Goal: Book appointment/travel/reservation

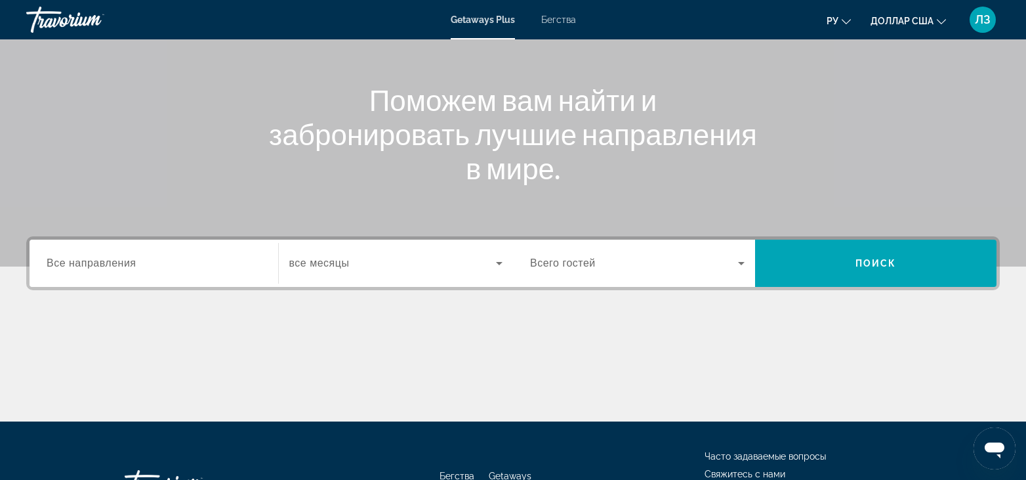
scroll to position [131, 0]
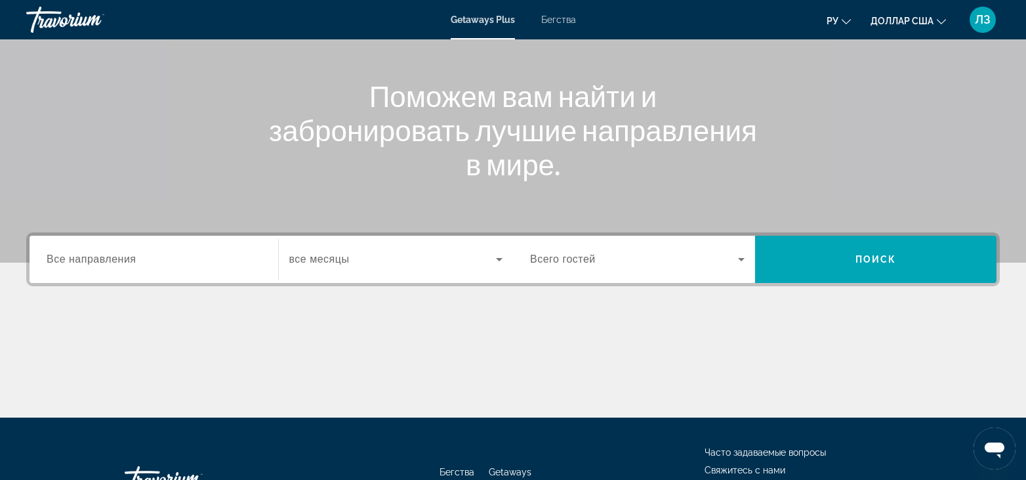
click at [124, 258] on span "Все направления" at bounding box center [92, 258] width 90 height 11
click at [124, 258] on input "Destination Все направления" at bounding box center [154, 260] width 215 height 16
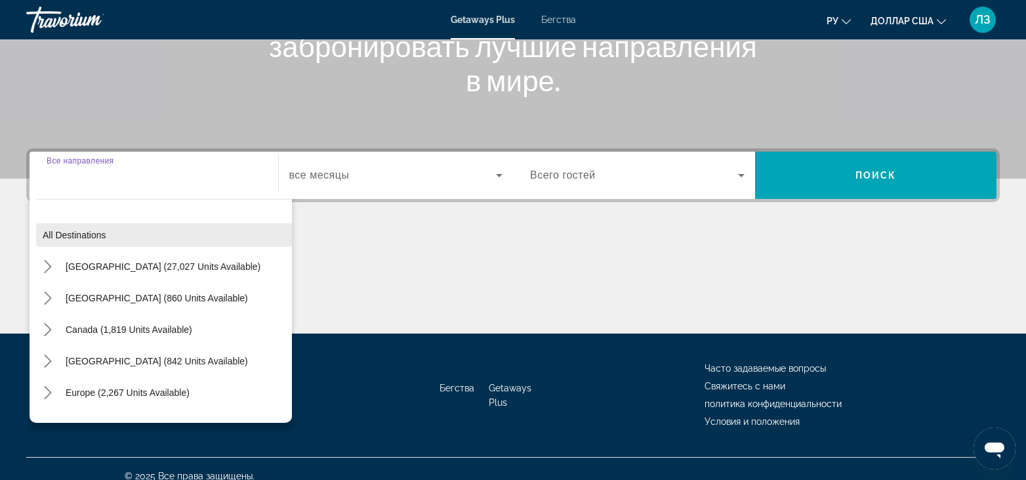
scroll to position [230, 0]
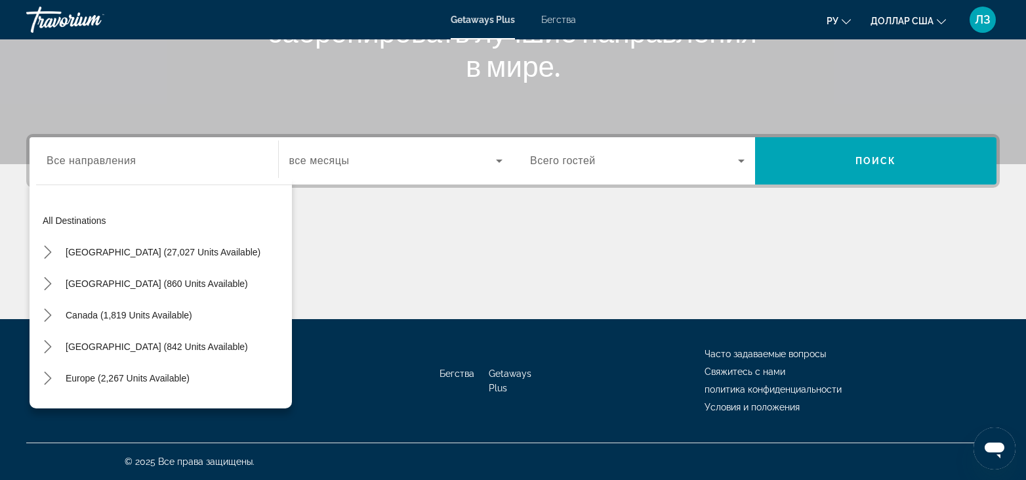
click at [150, 172] on div "Виджет поиска" at bounding box center [154, 160] width 215 height 37
click at [124, 188] on div "All destinations United States (27,027 units available) Mexico (860 units avail…" at bounding box center [161, 293] width 262 height 230
click at [176, 176] on div "Виджет поиска" at bounding box center [154, 160] width 215 height 37
click at [98, 183] on div "All destinations United States (27,027 units available) Mexico (860 units avail…" at bounding box center [161, 293] width 262 height 230
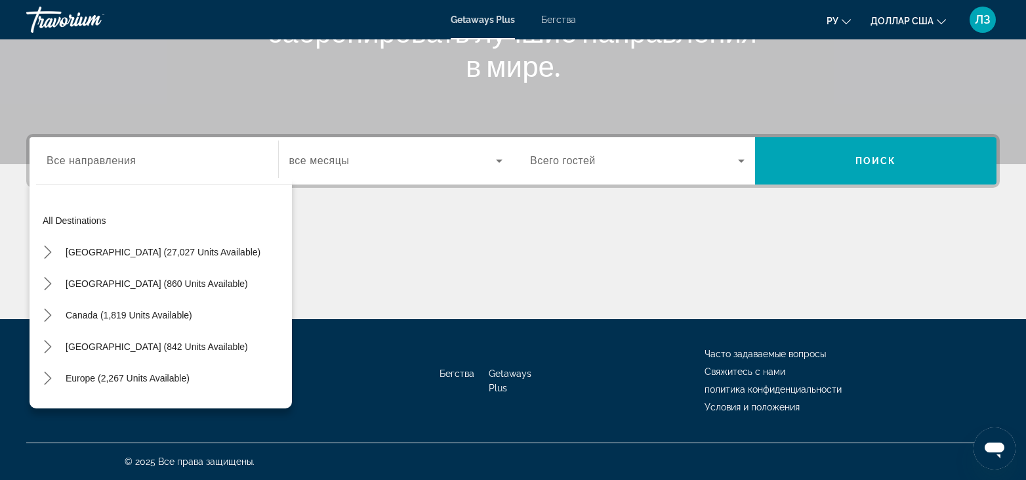
click at [146, 160] on input "Destination Все направления" at bounding box center [154, 162] width 215 height 16
click at [101, 157] on input "Destination Все направления" at bounding box center [154, 162] width 215 height 16
click at [79, 165] on input "Destination Все направления" at bounding box center [154, 162] width 215 height 16
click at [247, 167] on input "Destination Все направления" at bounding box center [154, 162] width 215 height 16
click at [264, 190] on div "All destinations United States (27,027 units available) Mexico (860 units avail…" at bounding box center [161, 293] width 262 height 230
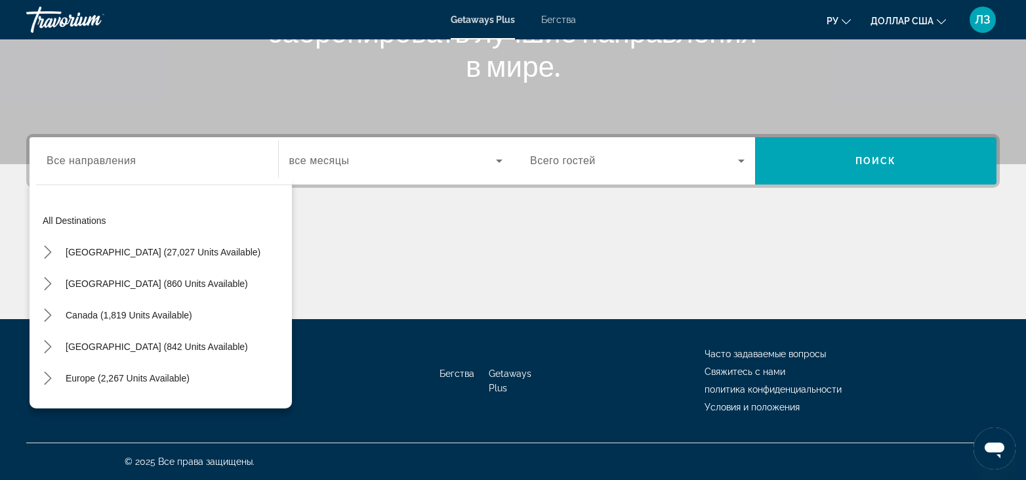
click at [120, 173] on div "Виджет поиска" at bounding box center [154, 160] width 215 height 37
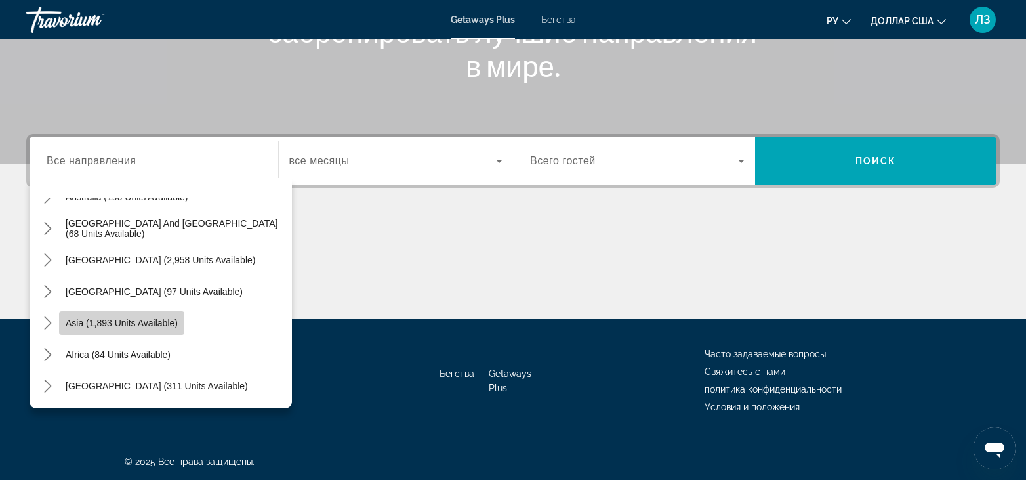
click at [163, 319] on span "Asia (1,893 units available)" at bounding box center [122, 323] width 112 height 10
type input "**********"
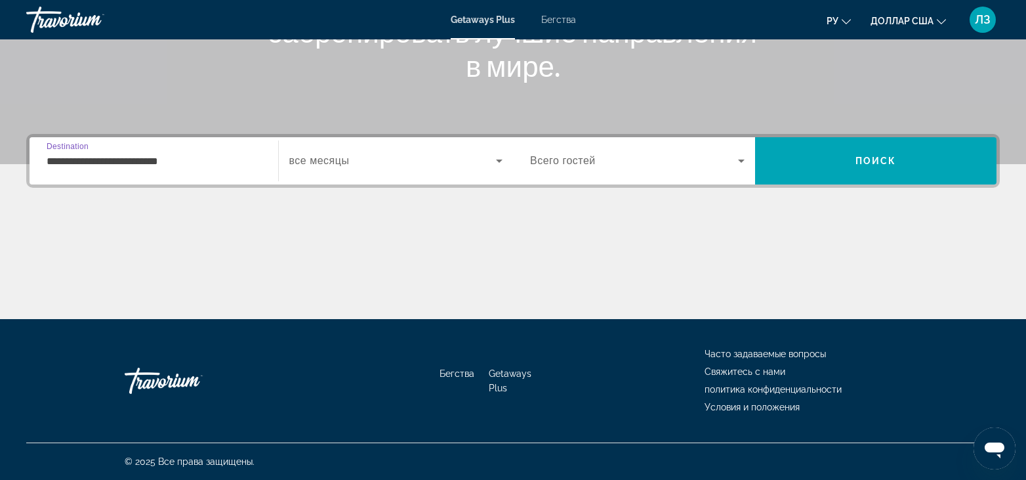
click at [344, 159] on span "все месяцы" at bounding box center [319, 160] width 60 height 11
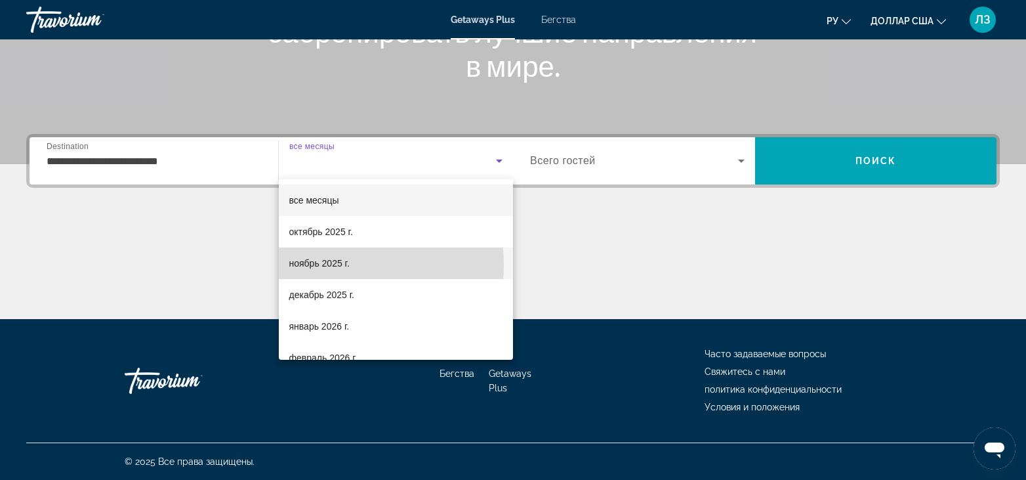
click at [322, 264] on font "ноябрь 2025 г." at bounding box center [319, 263] width 60 height 10
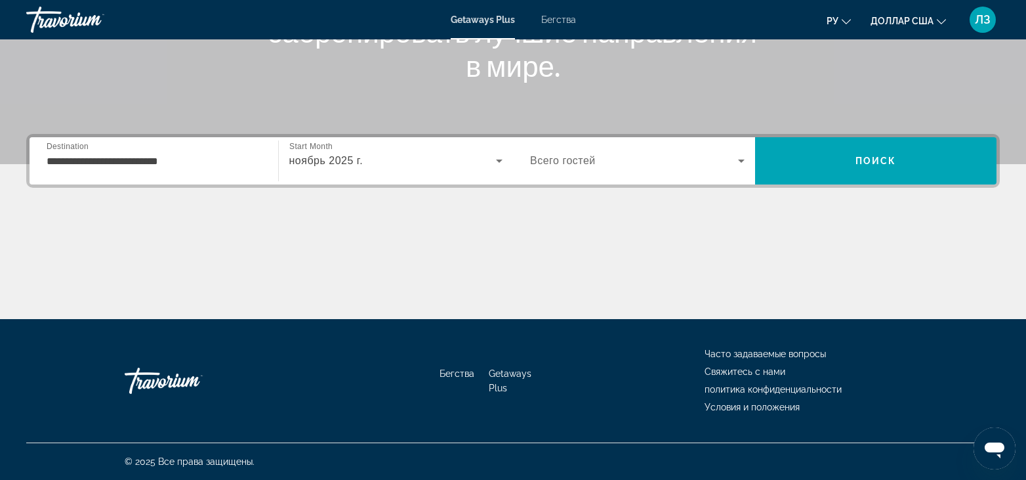
click at [564, 161] on span "Всего гостей" at bounding box center [563, 160] width 66 height 11
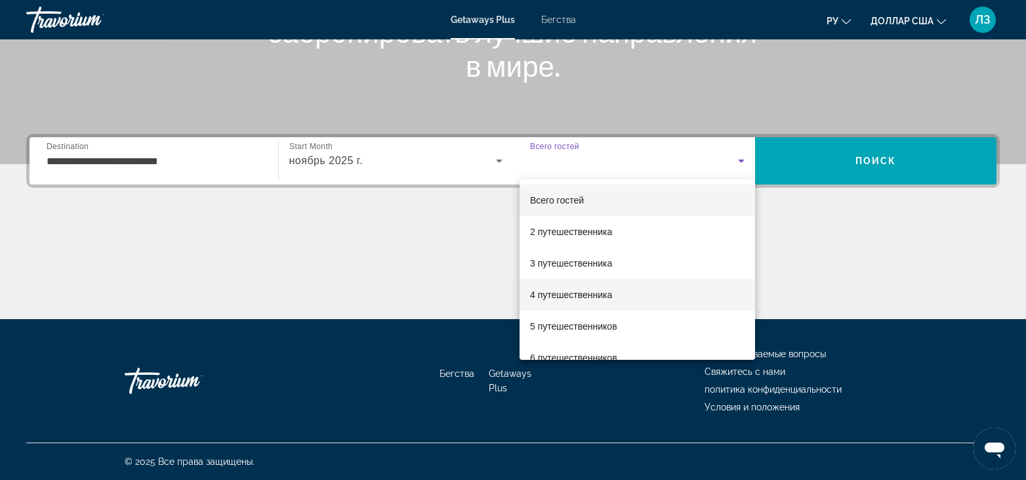
click at [608, 293] on font "4 путешественника" at bounding box center [571, 294] width 82 height 10
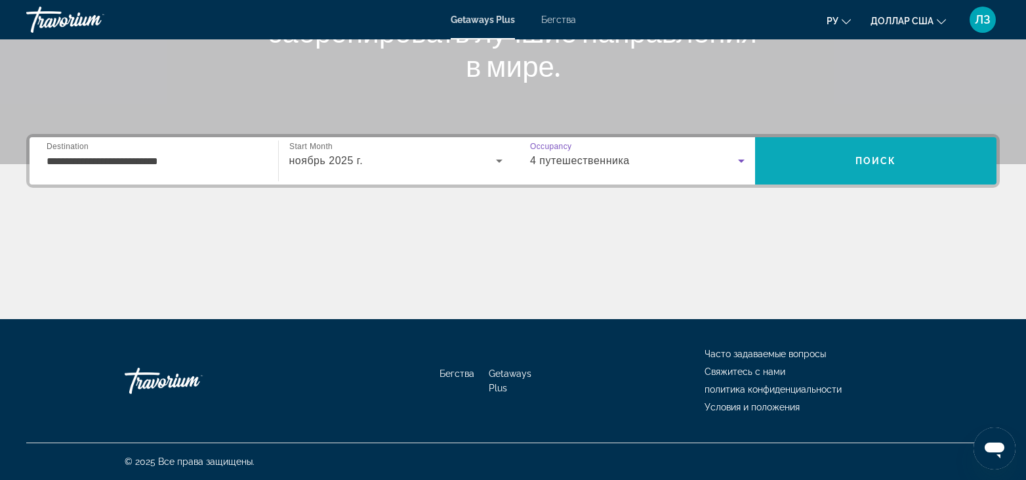
click at [801, 164] on span "Поиск" at bounding box center [876, 160] width 242 height 31
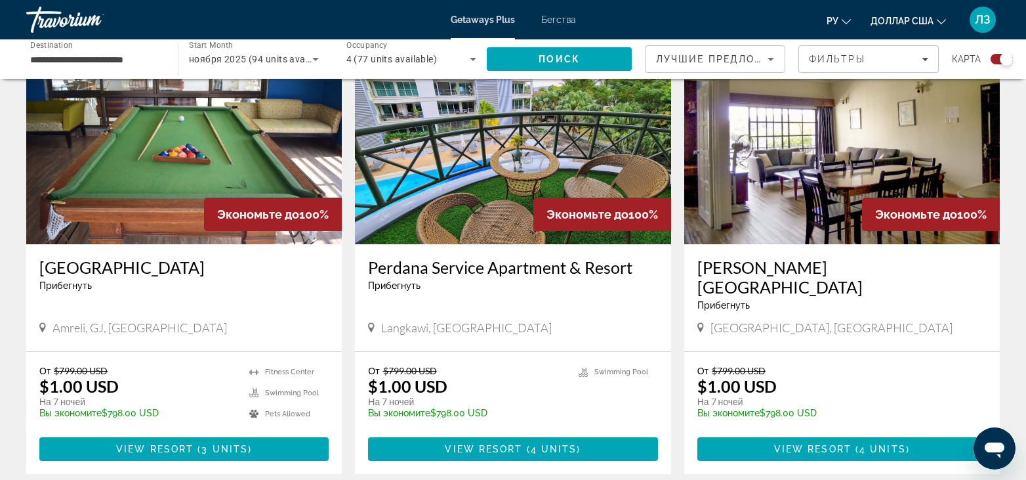
scroll to position [853, 0]
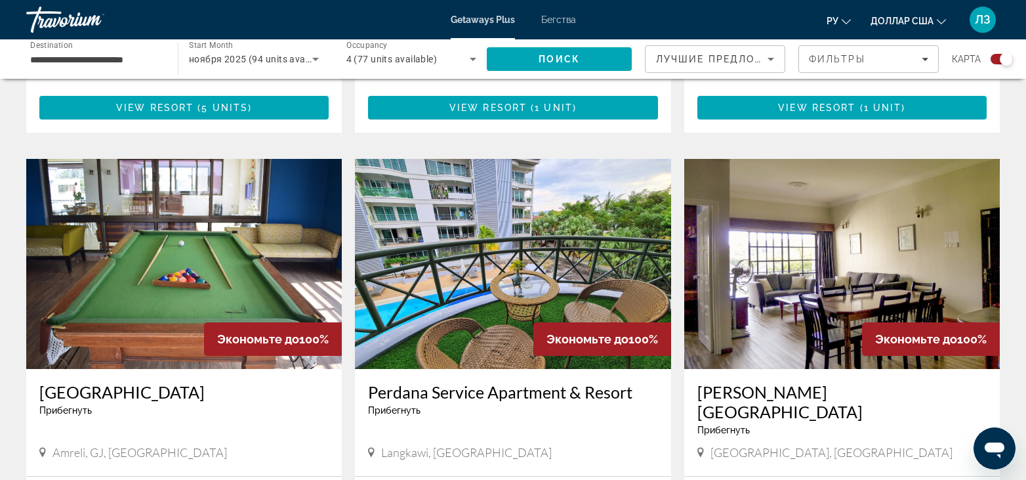
click at [518, 213] on img "Основное содержание" at bounding box center [513, 264] width 316 height 210
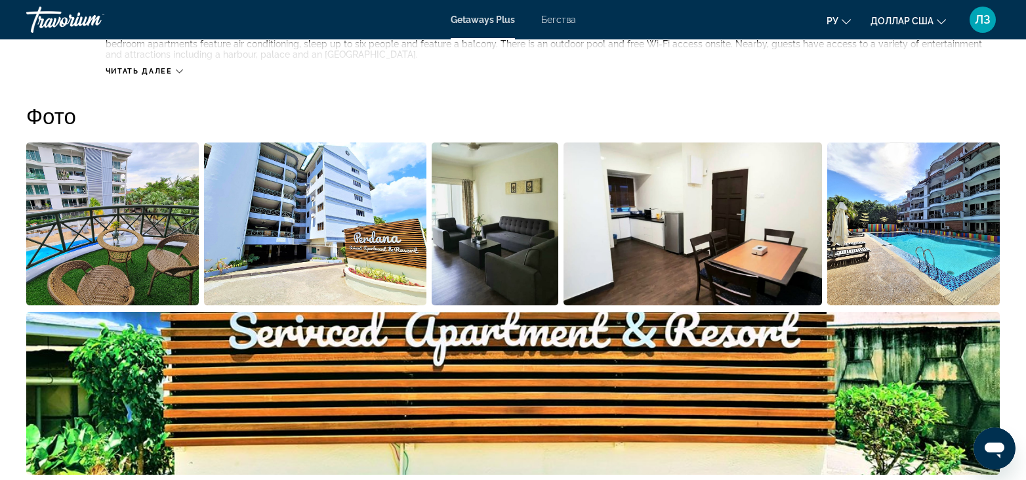
scroll to position [656, 0]
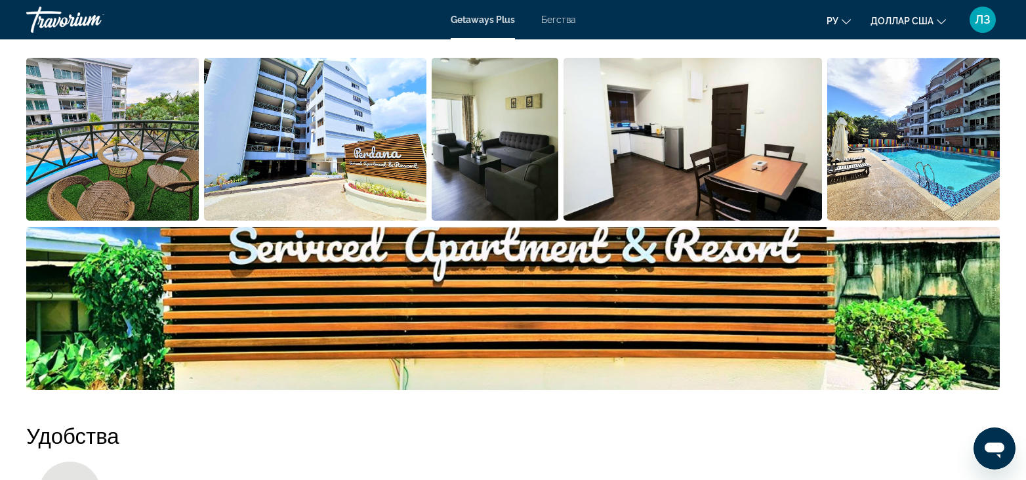
click at [154, 174] on img "Open full-screen image slider" at bounding box center [112, 139] width 173 height 163
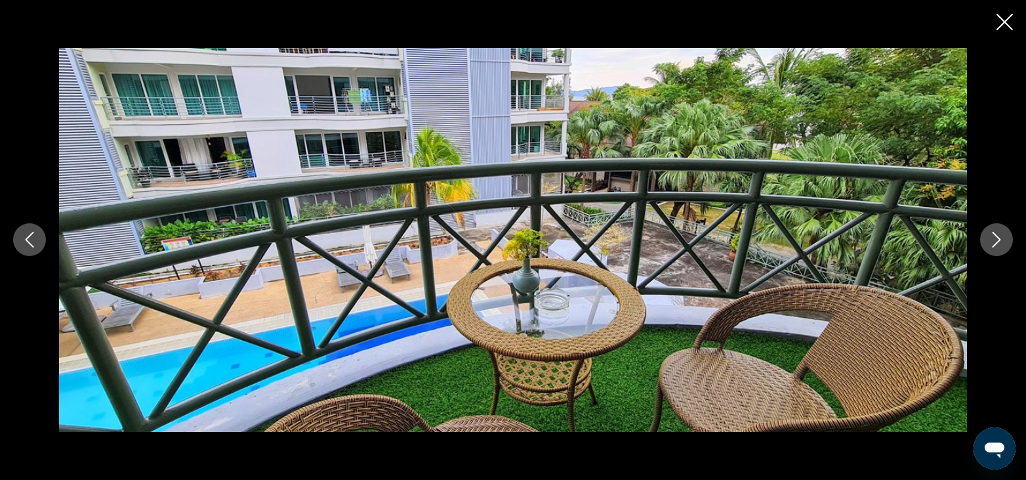
click at [1004, 238] on button "Next image" at bounding box center [996, 239] width 33 height 33
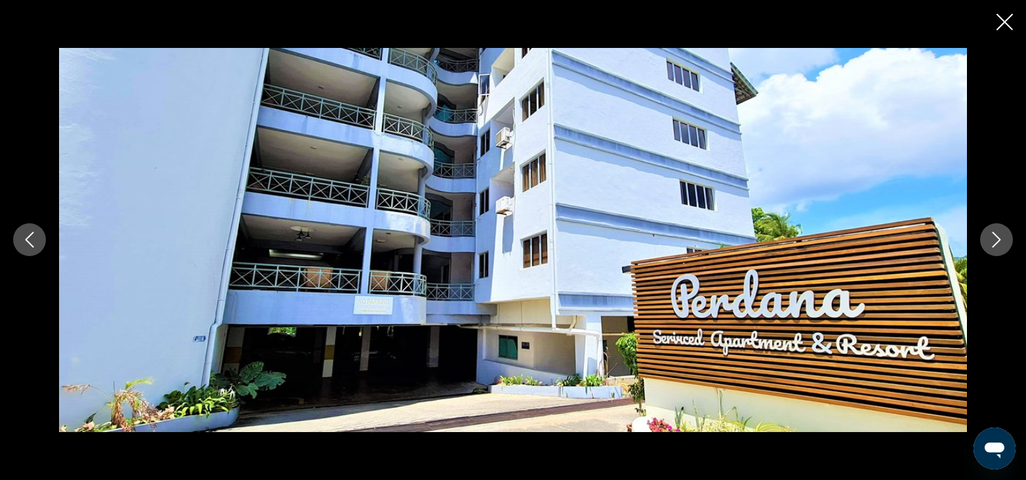
click at [992, 230] on button "Next image" at bounding box center [996, 239] width 33 height 33
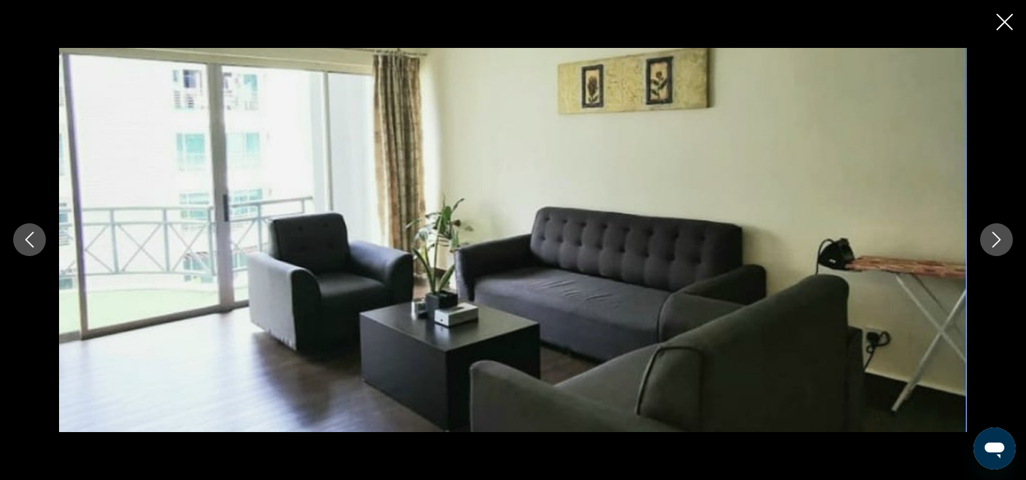
click at [1001, 241] on icon "Next image" at bounding box center [997, 240] width 16 height 16
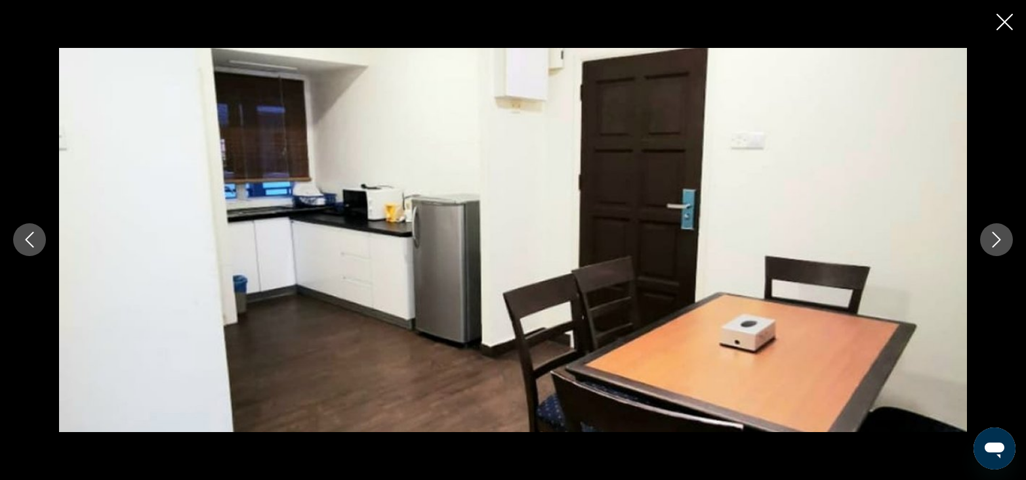
click at [1001, 241] on icon "Next image" at bounding box center [997, 240] width 16 height 16
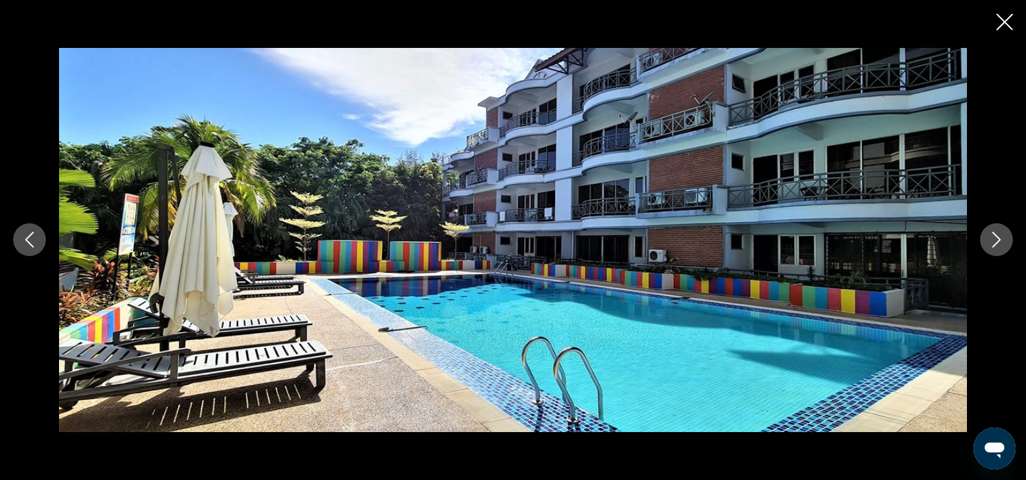
click at [1001, 241] on icon "Next image" at bounding box center [997, 240] width 16 height 16
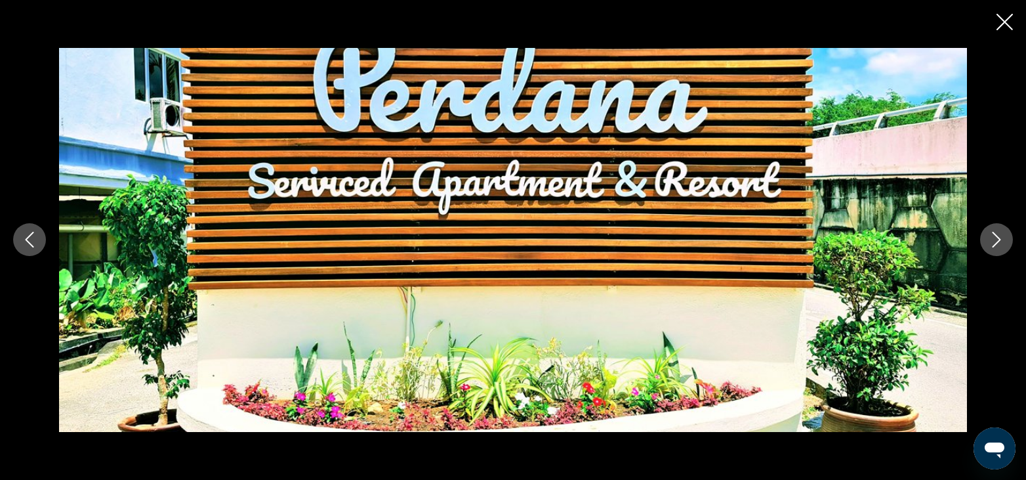
click at [986, 243] on button "Next image" at bounding box center [996, 239] width 33 height 33
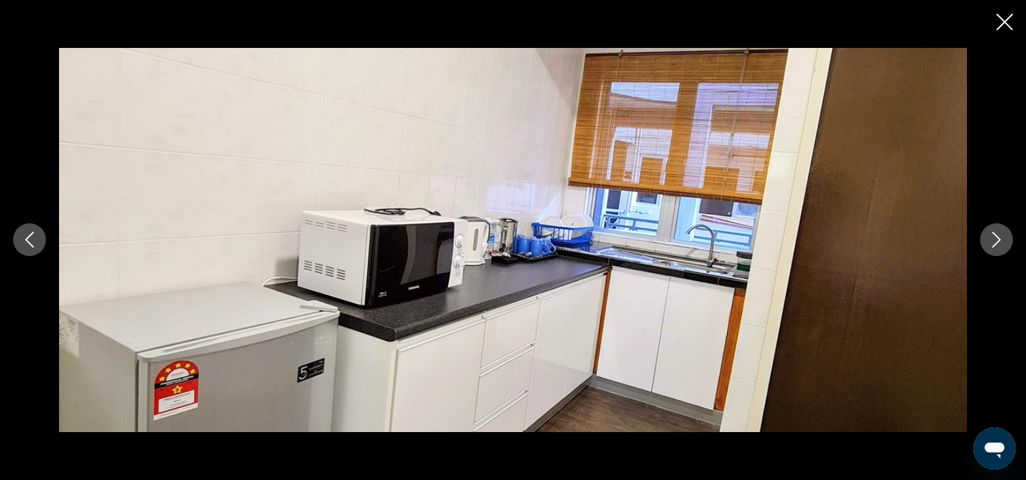
click at [986, 243] on button "Next image" at bounding box center [996, 239] width 33 height 33
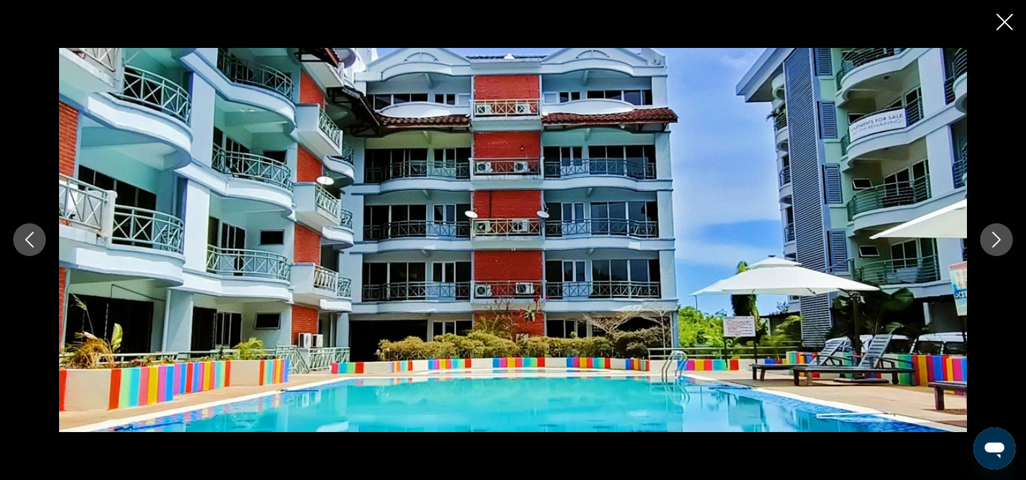
click at [986, 243] on button "Next image" at bounding box center [996, 239] width 33 height 33
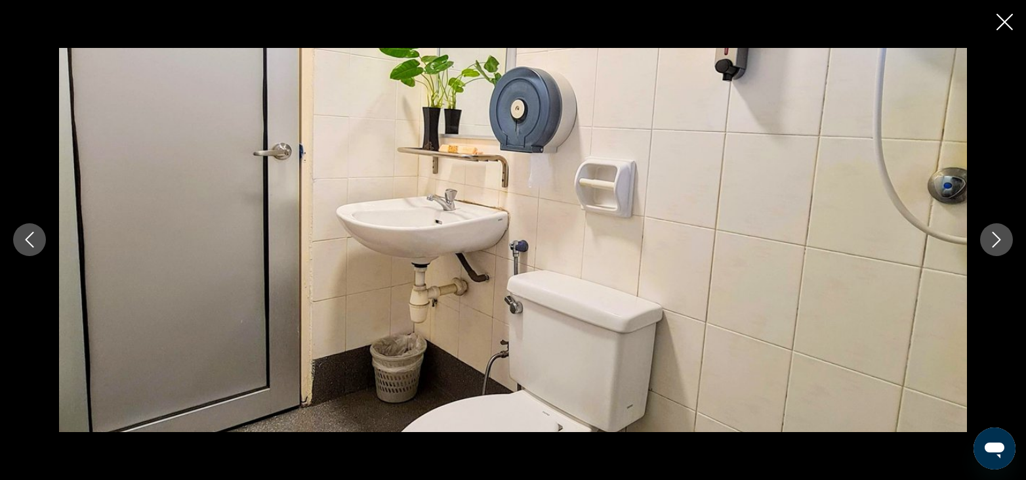
click at [992, 237] on icon "Next image" at bounding box center [997, 240] width 16 height 16
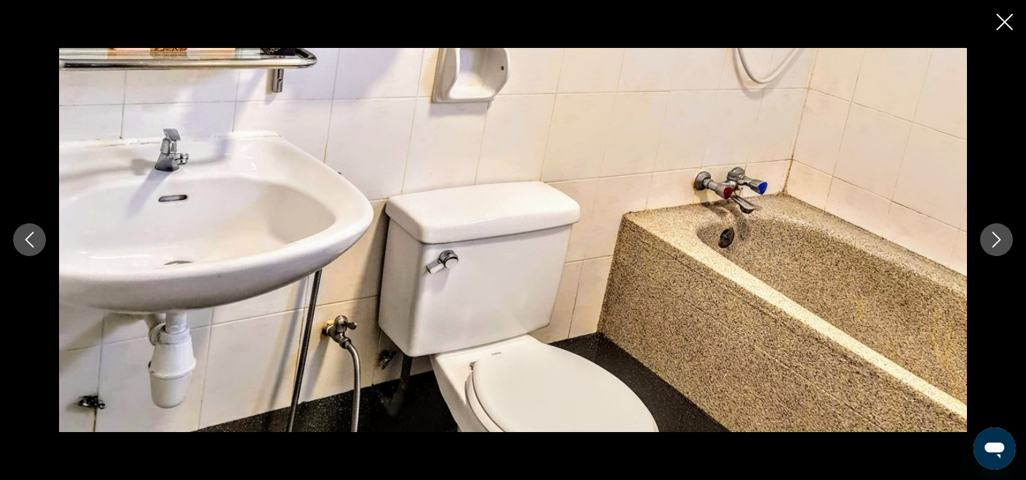
click at [992, 237] on icon "Next image" at bounding box center [997, 240] width 16 height 16
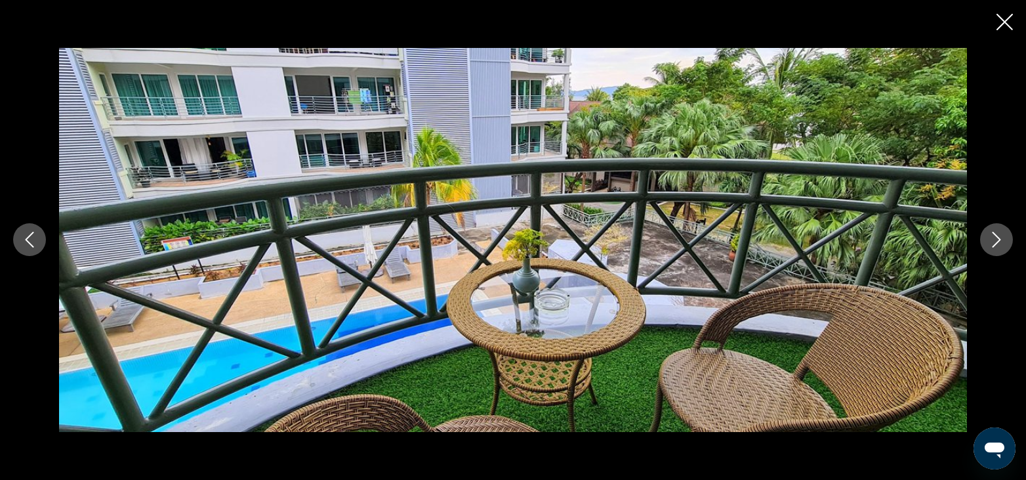
click at [1008, 22] on icon "Close slideshow" at bounding box center [1004, 22] width 16 height 16
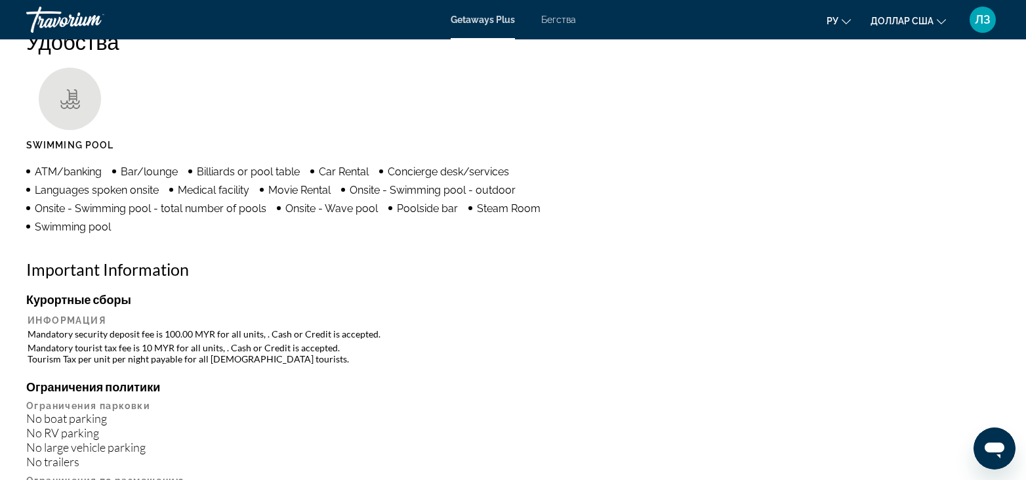
scroll to position [1312, 0]
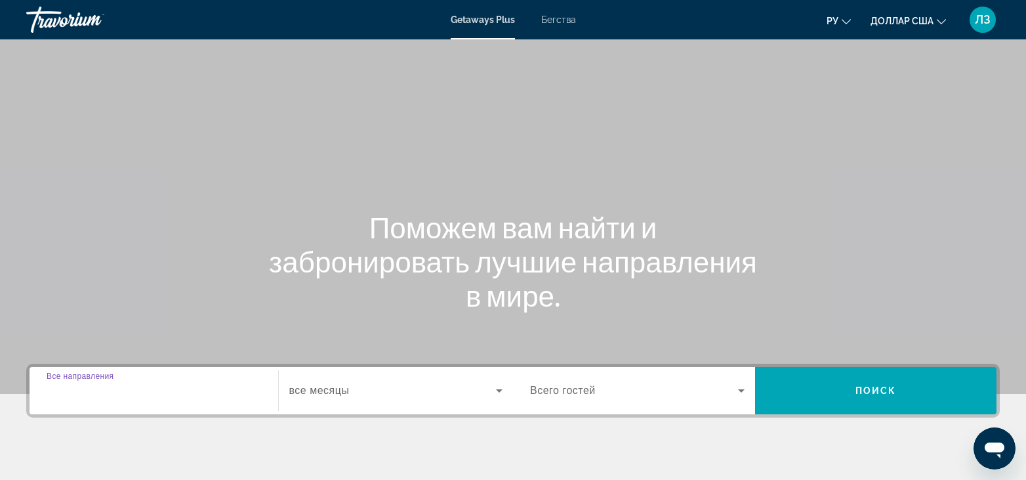
click at [109, 397] on input "Destination Все направления" at bounding box center [154, 391] width 215 height 16
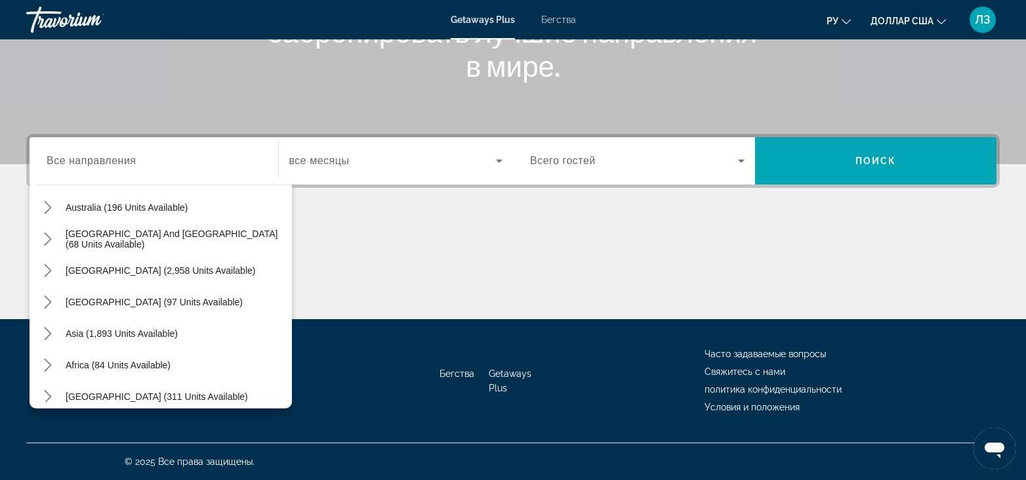
scroll to position [213, 0]
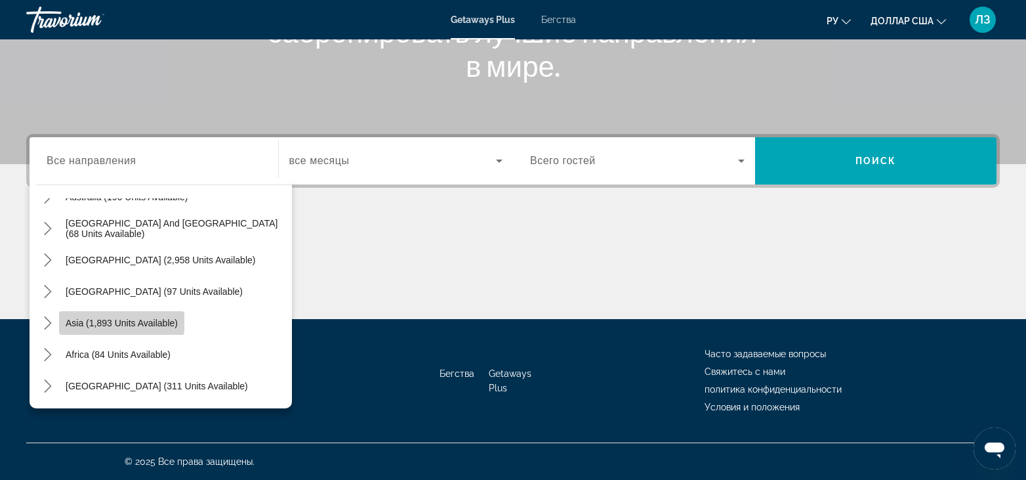
click at [152, 319] on span "Asia (1,893 units available)" at bounding box center [122, 323] width 112 height 10
type input "**********"
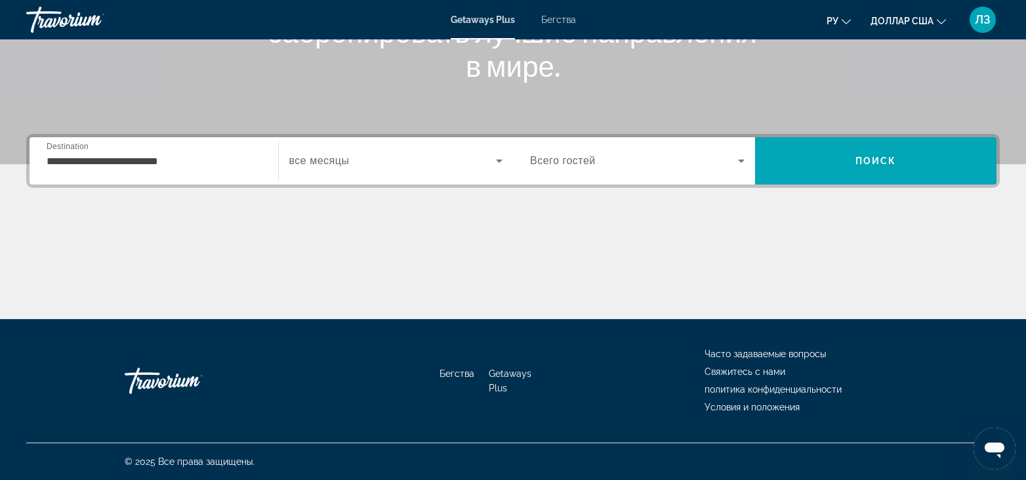
click at [318, 165] on span "все месяцы" at bounding box center [319, 160] width 60 height 11
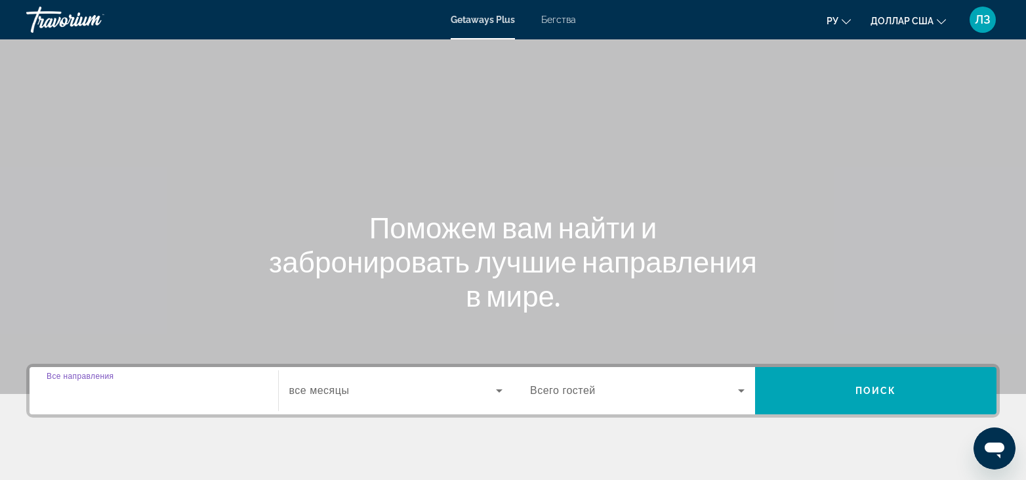
click at [202, 391] on input "Destination Все направления" at bounding box center [154, 391] width 215 height 16
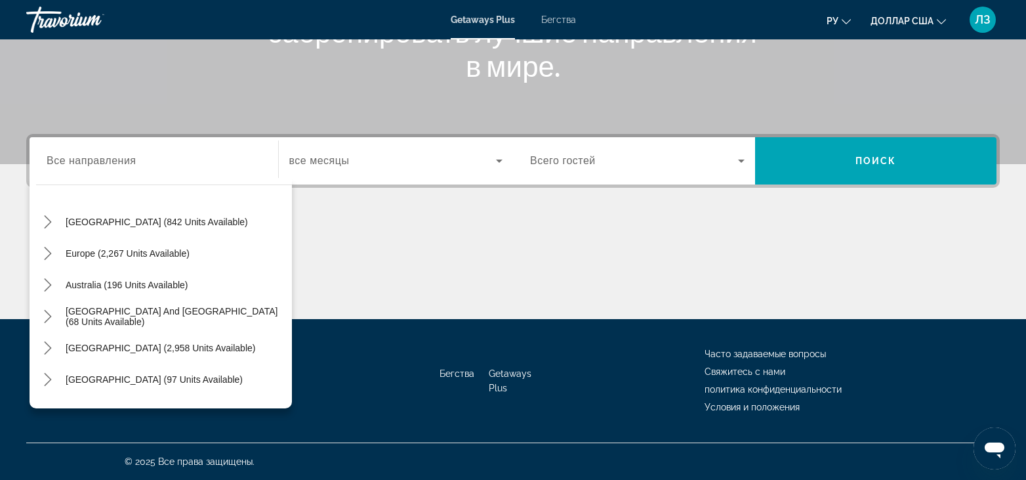
scroll to position [147, 0]
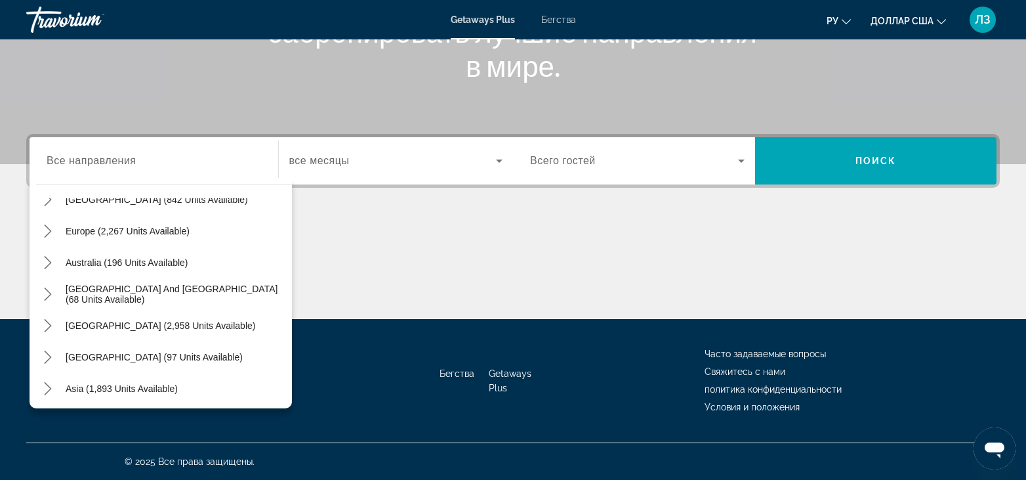
click at [199, 387] on div "Asia (1,893 units available)" at bounding box center [164, 388] width 256 height 31
click at [146, 391] on span "Asia (1,893 units available)" at bounding box center [122, 388] width 112 height 10
type input "**********"
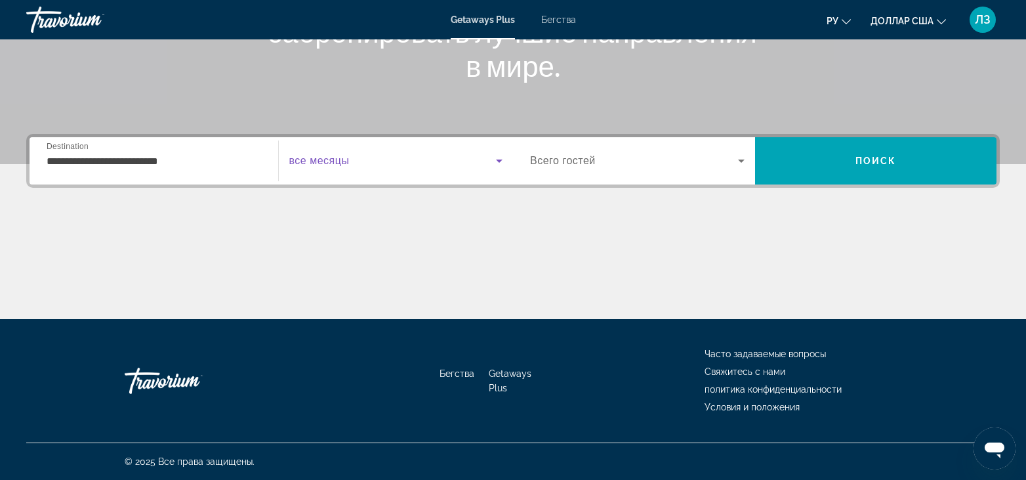
click at [417, 164] on span "Виджет поиска" at bounding box center [392, 161] width 207 height 16
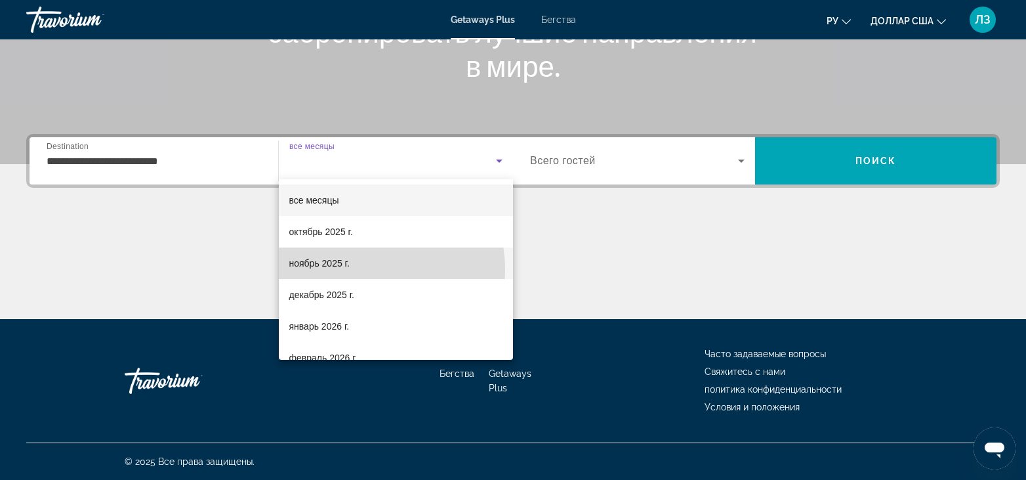
click at [365, 270] on mat-option "ноябрь 2025 г." at bounding box center [396, 262] width 235 height 31
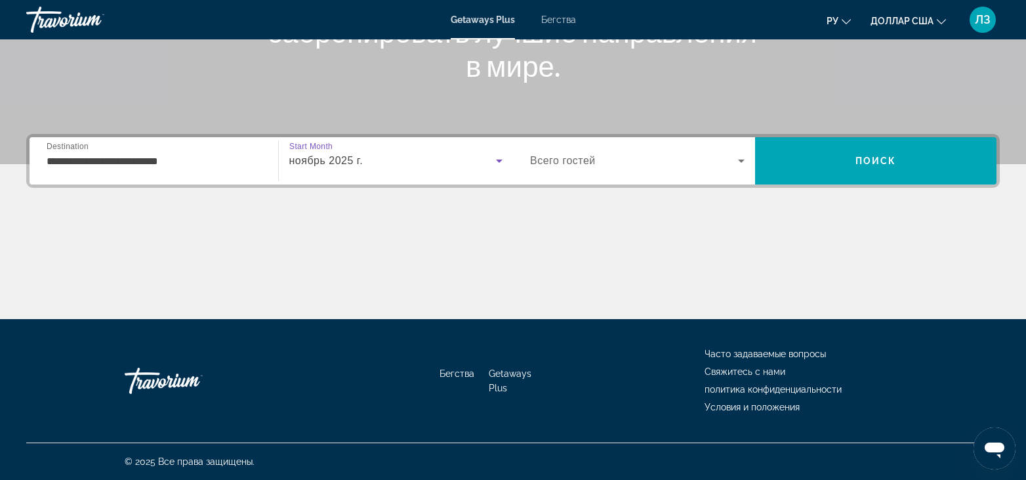
click at [666, 161] on span "Виджет поиска" at bounding box center [634, 161] width 208 height 16
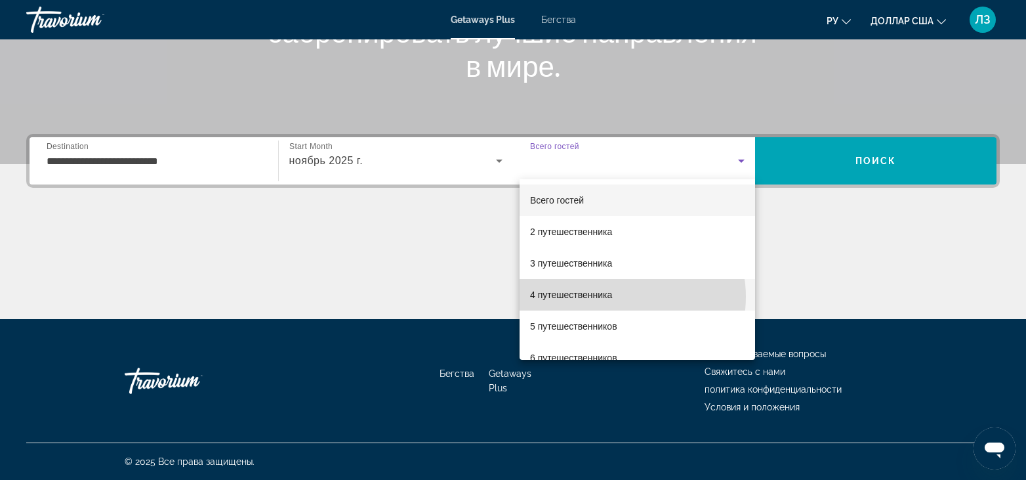
click at [621, 297] on mat-option "4 путешественника" at bounding box center [638, 294] width 236 height 31
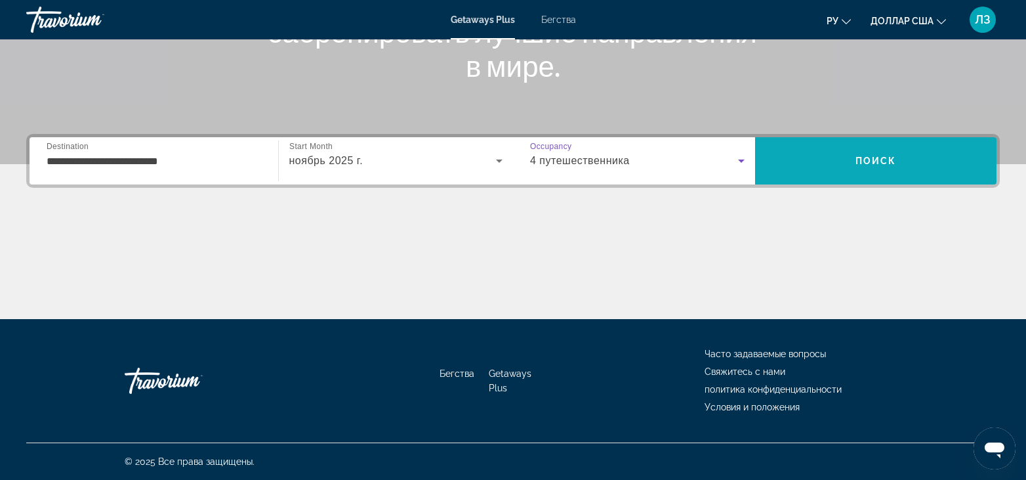
click at [917, 163] on span "Поиск" at bounding box center [876, 160] width 242 height 31
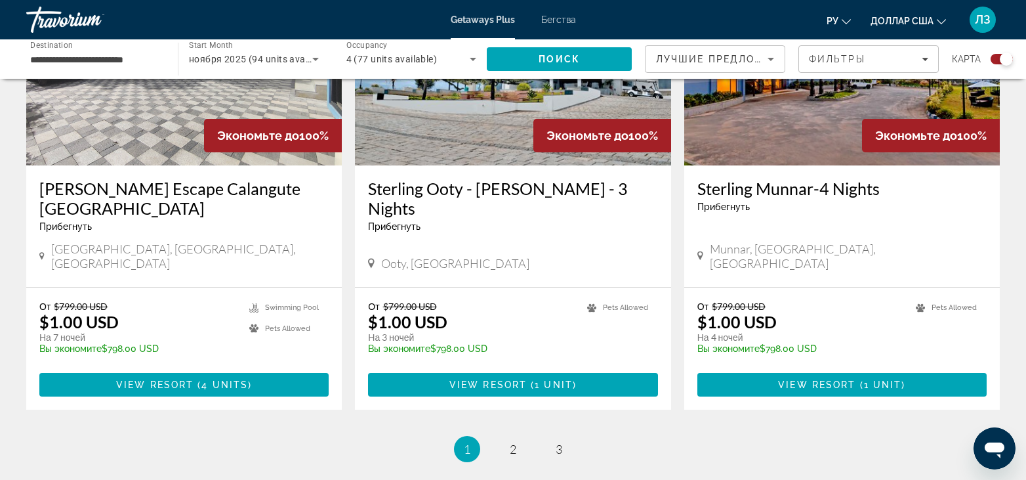
scroll to position [2034, 0]
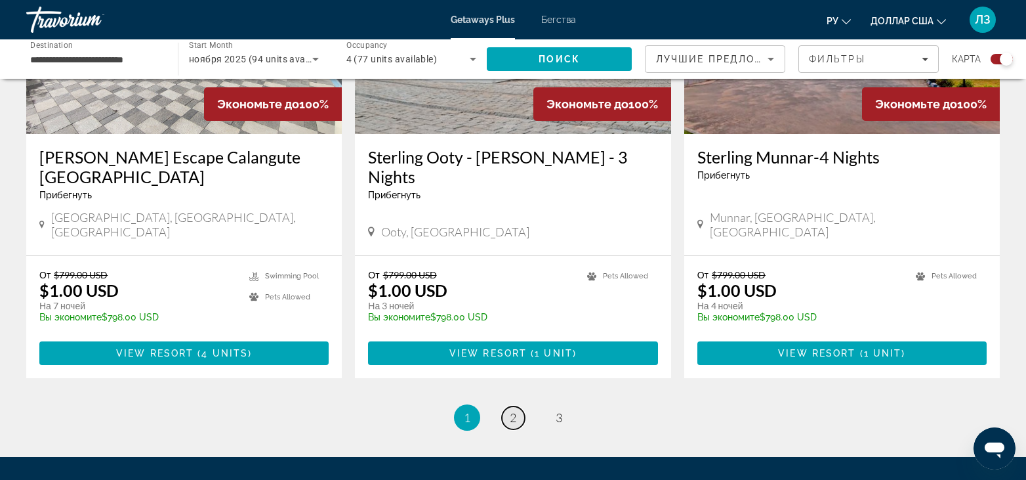
click at [514, 410] on span "2" at bounding box center [513, 417] width 7 height 14
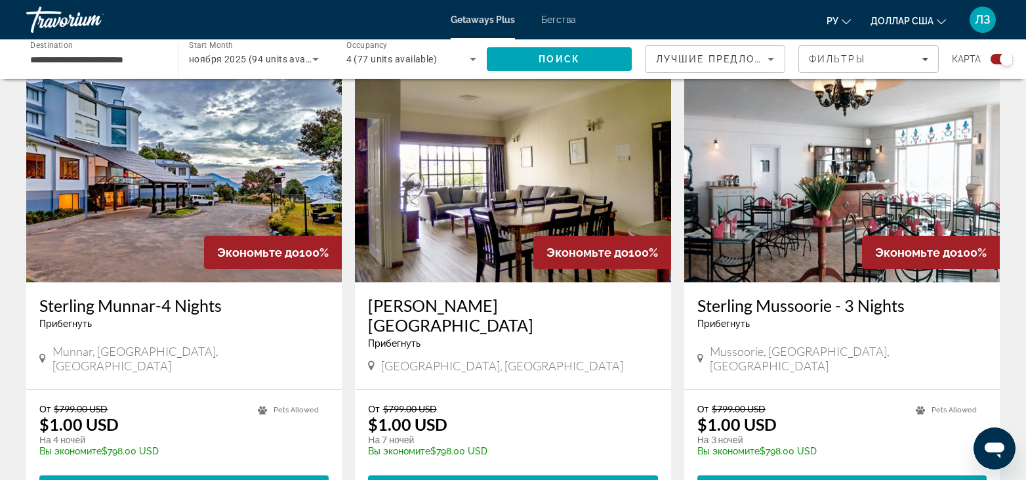
scroll to position [590, 0]
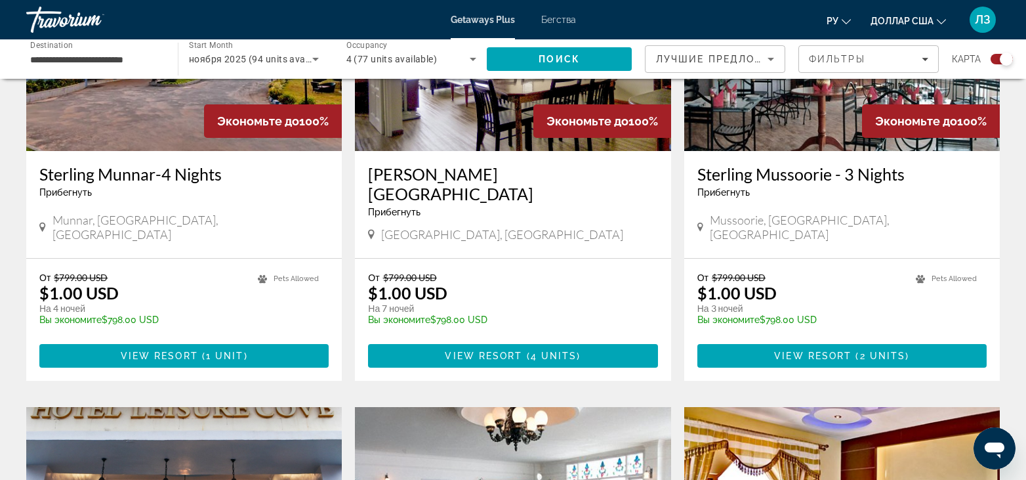
click at [495, 128] on img "Основное содержание" at bounding box center [513, 46] width 316 height 210
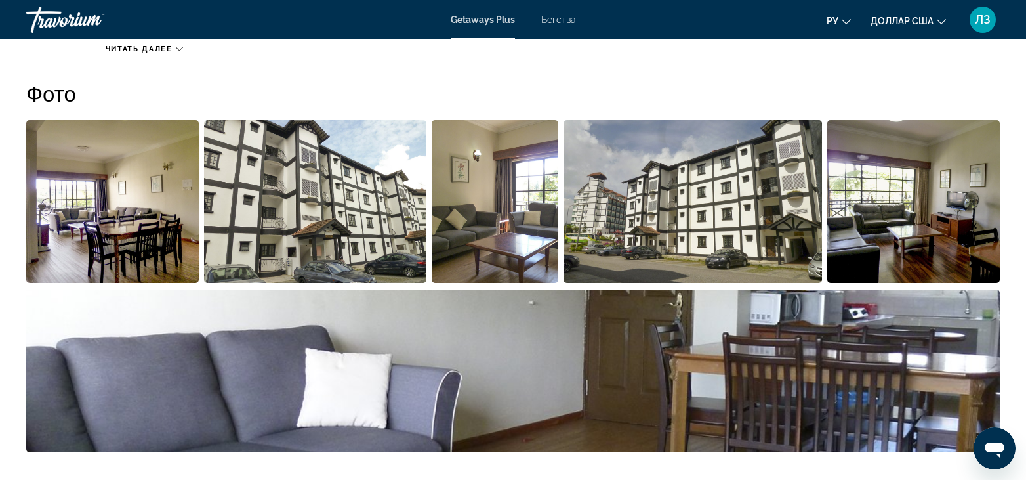
scroll to position [590, 0]
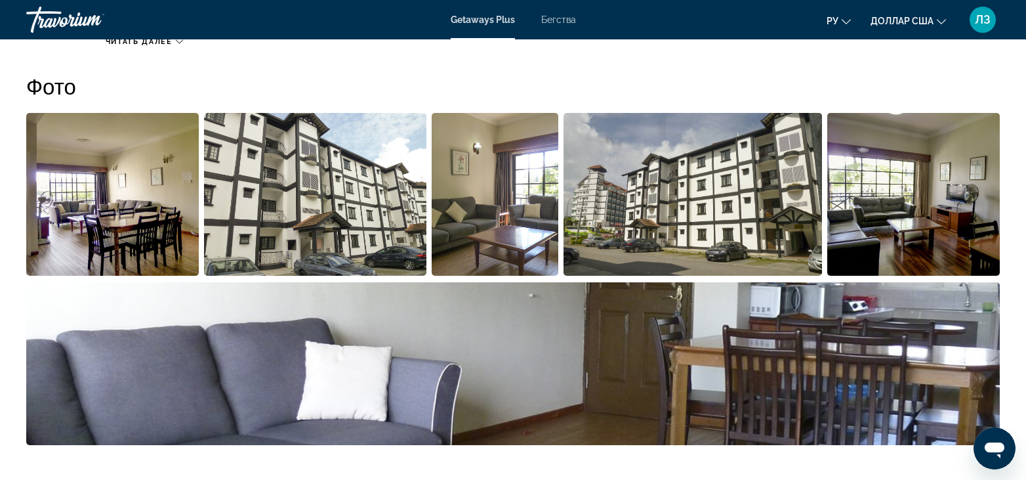
click at [139, 209] on img "Open full-screen image slider" at bounding box center [112, 194] width 173 height 163
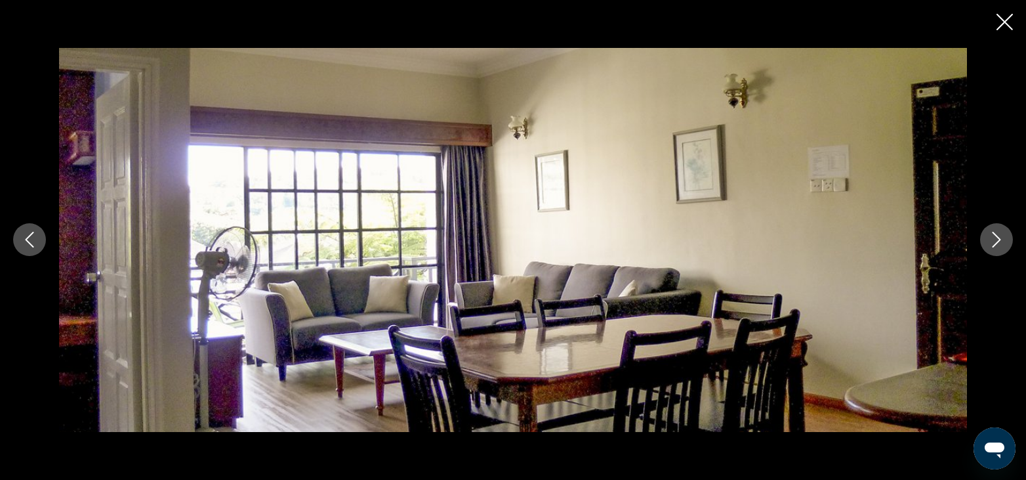
click at [989, 239] on icon "Next image" at bounding box center [997, 240] width 16 height 16
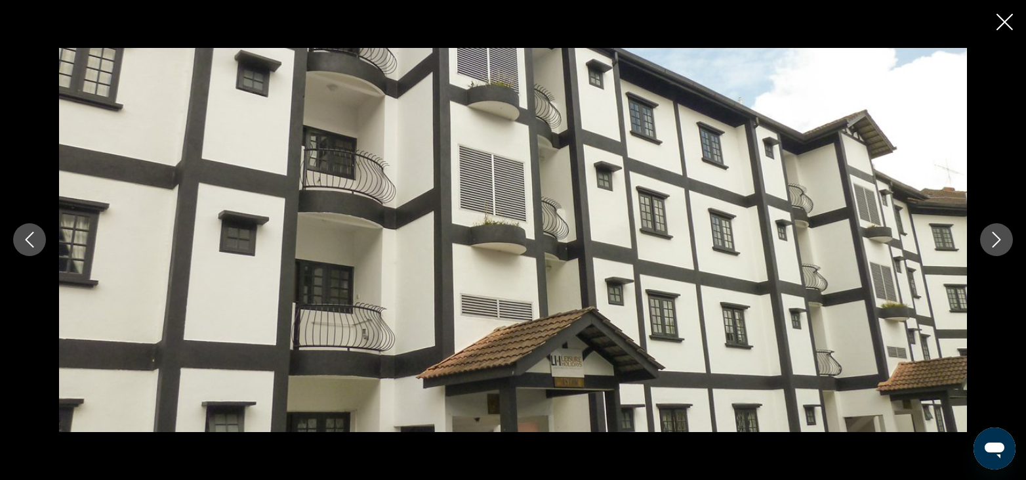
click at [989, 239] on icon "Next image" at bounding box center [997, 240] width 16 height 16
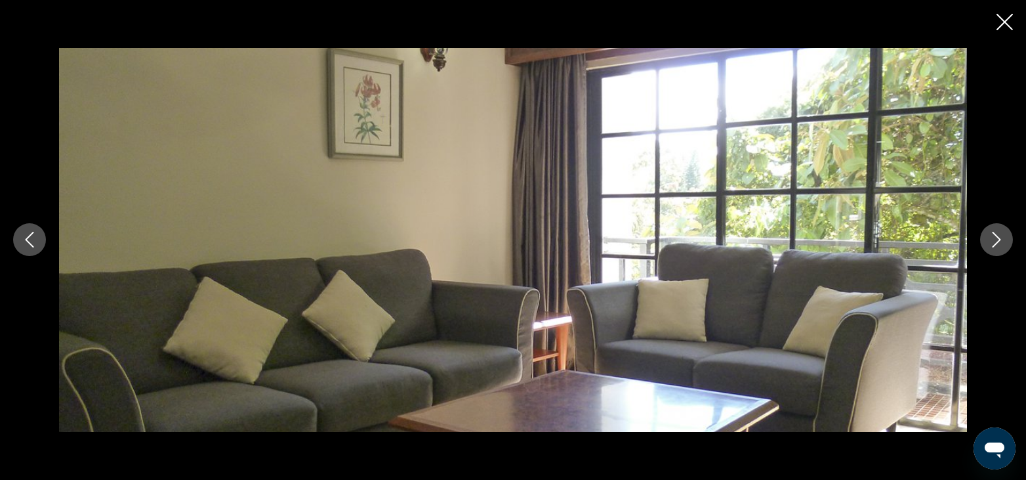
click at [989, 239] on icon "Next image" at bounding box center [997, 240] width 16 height 16
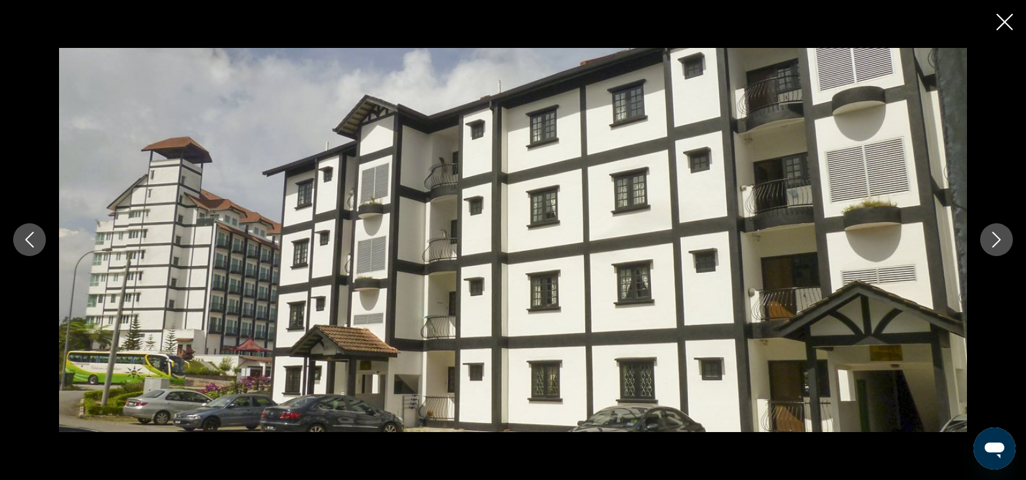
click at [989, 239] on icon "Next image" at bounding box center [997, 240] width 16 height 16
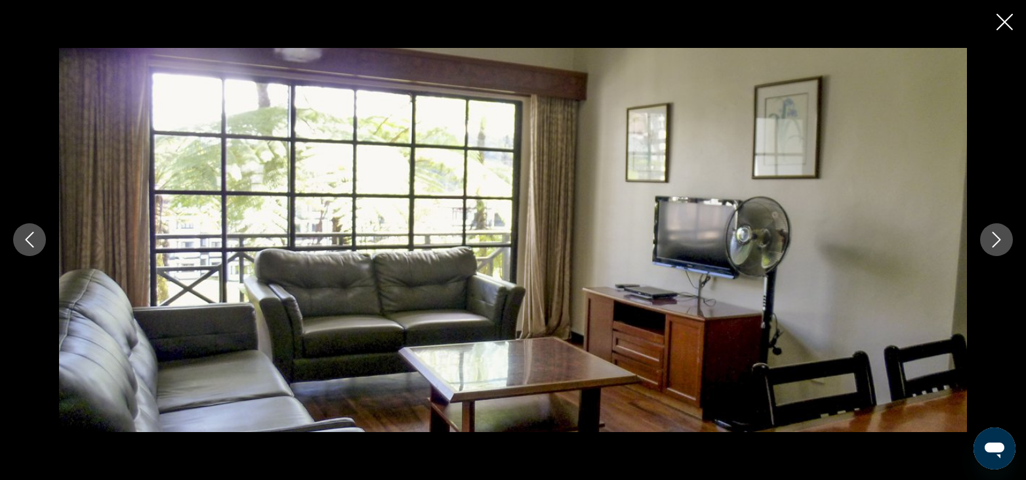
click at [989, 239] on icon "Next image" at bounding box center [997, 240] width 16 height 16
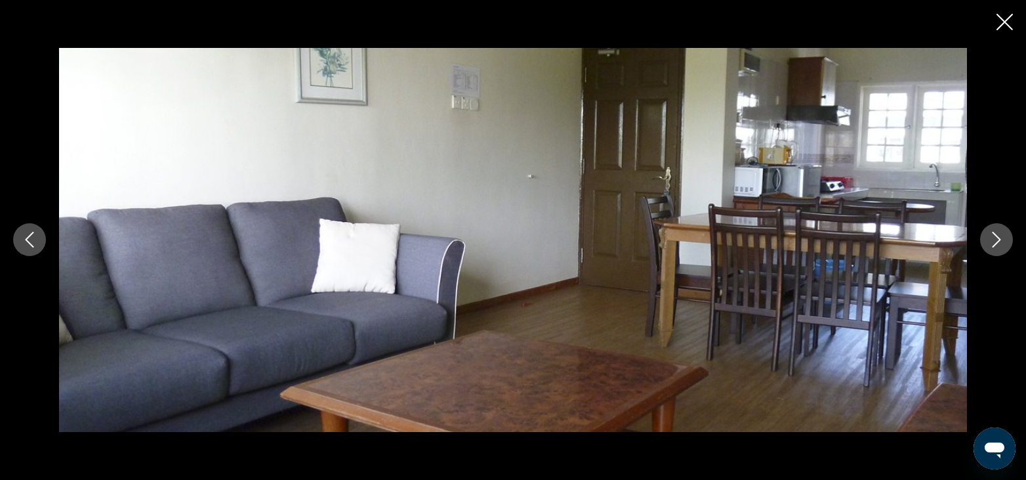
click at [989, 239] on icon "Next image" at bounding box center [997, 240] width 16 height 16
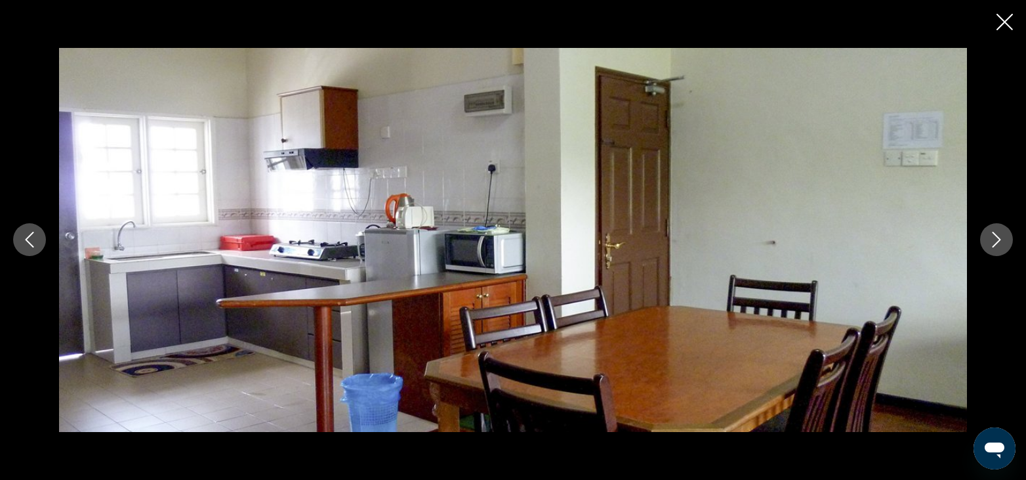
click at [989, 239] on icon "Next image" at bounding box center [997, 240] width 16 height 16
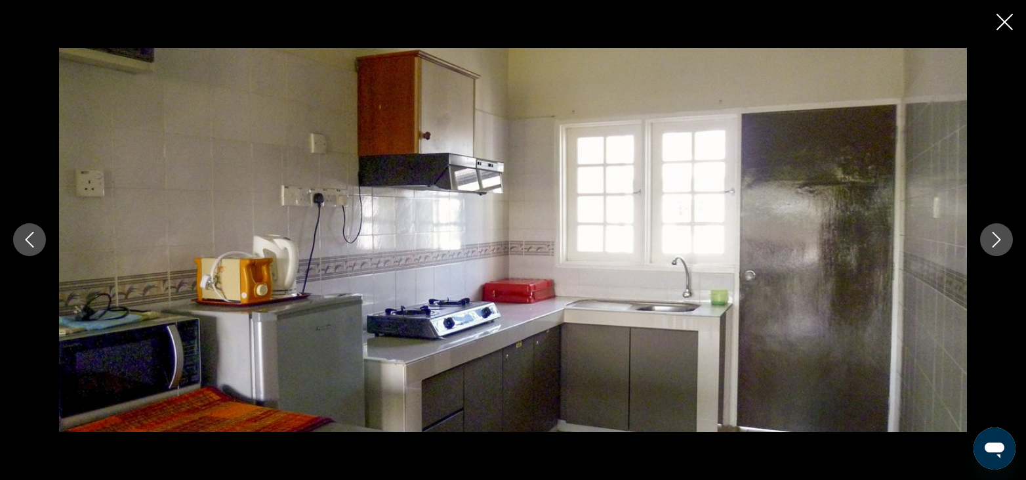
click at [989, 239] on icon "Next image" at bounding box center [997, 240] width 16 height 16
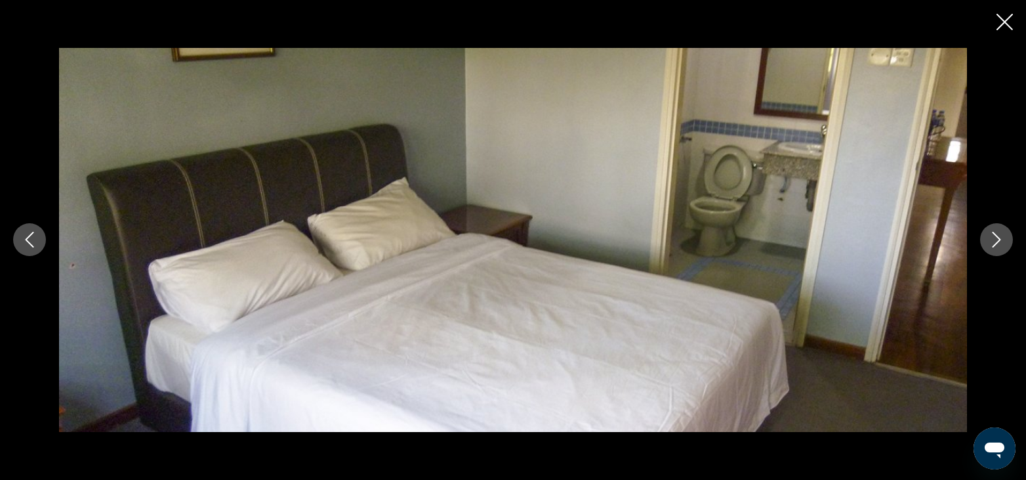
click at [989, 239] on icon "Next image" at bounding box center [997, 240] width 16 height 16
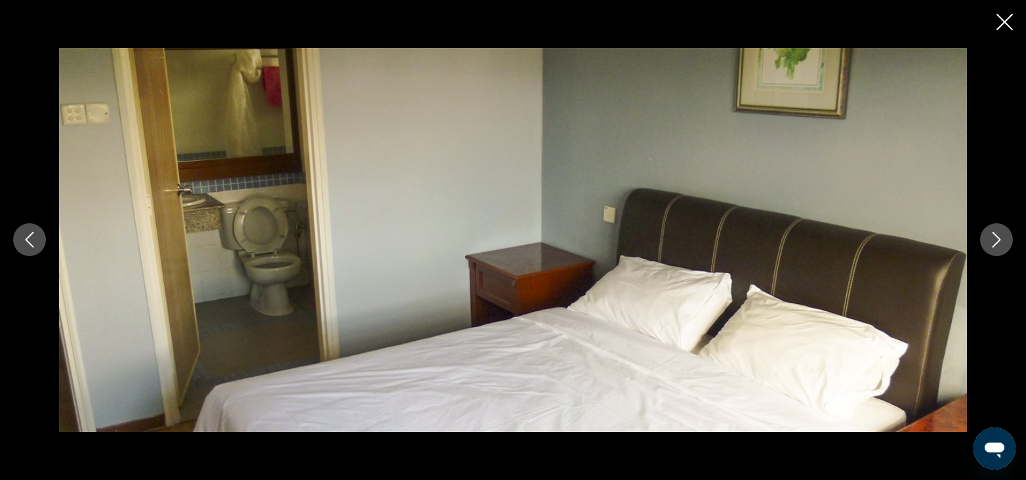
click at [989, 239] on icon "Next image" at bounding box center [997, 240] width 16 height 16
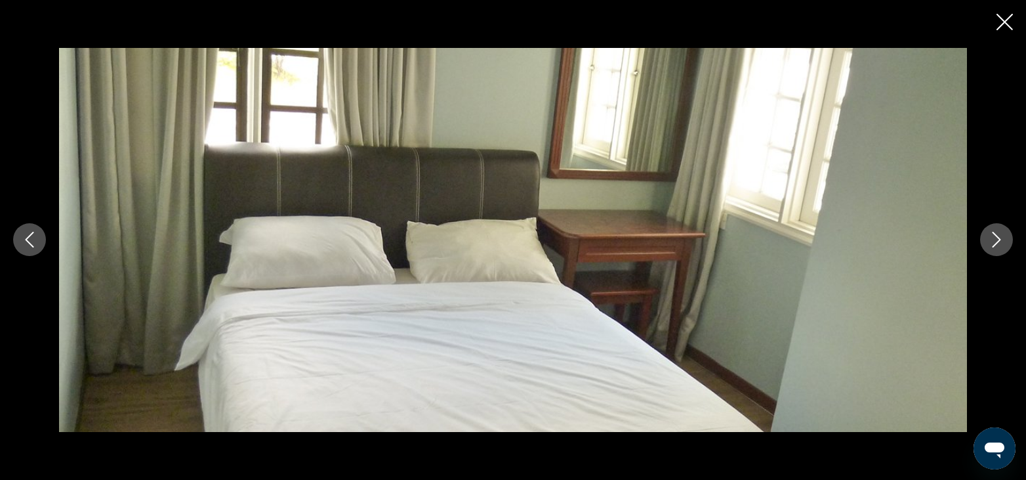
click at [989, 239] on icon "Next image" at bounding box center [997, 240] width 16 height 16
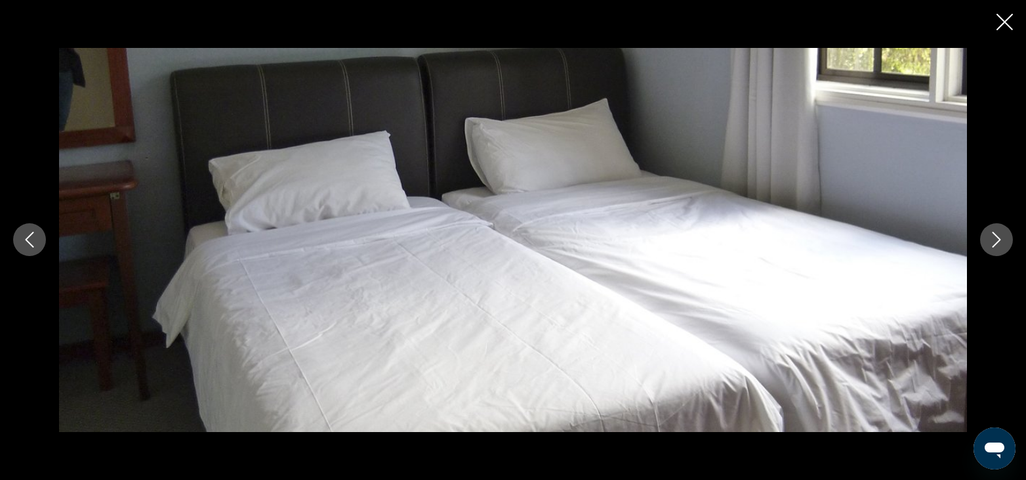
click at [989, 239] on icon "Next image" at bounding box center [997, 240] width 16 height 16
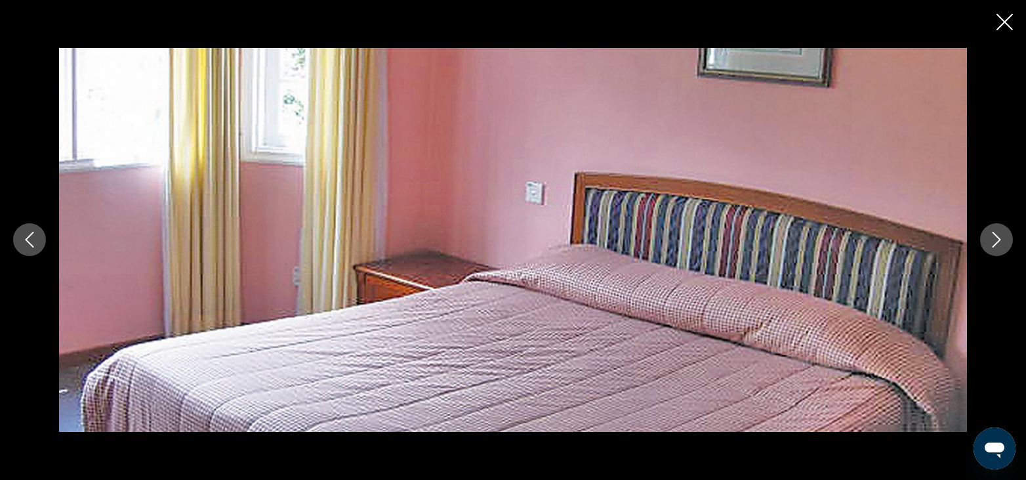
click at [989, 239] on icon "Next image" at bounding box center [997, 240] width 16 height 16
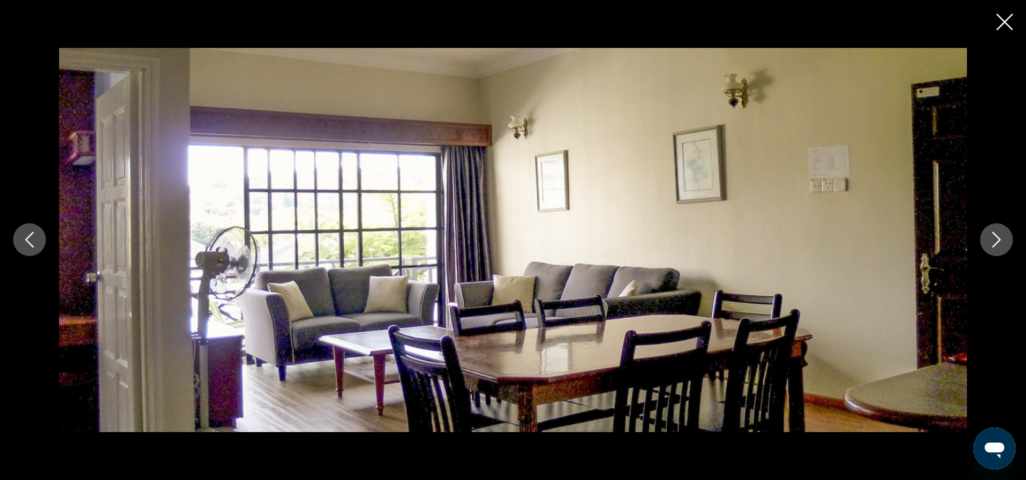
click at [989, 239] on icon "Next image" at bounding box center [997, 240] width 16 height 16
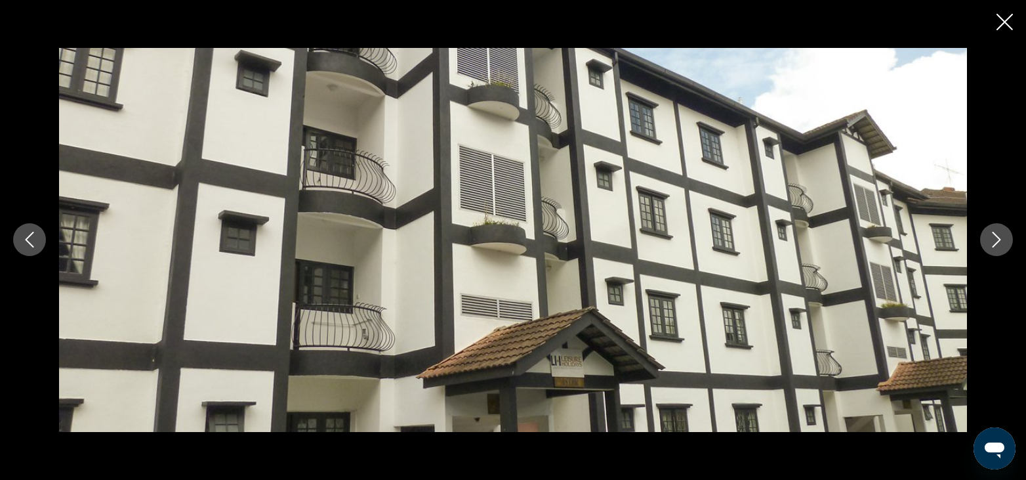
click at [989, 239] on icon "Next image" at bounding box center [997, 240] width 16 height 16
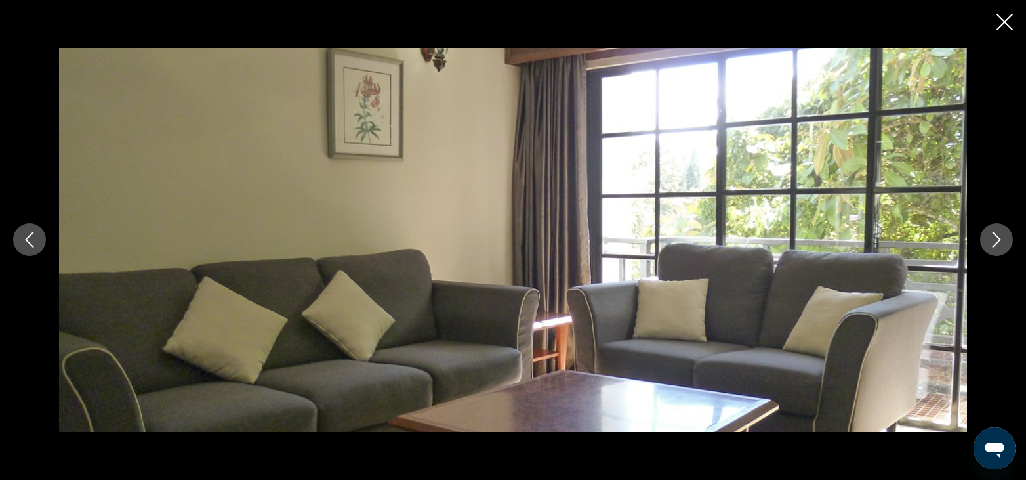
click at [989, 239] on icon "Next image" at bounding box center [997, 240] width 16 height 16
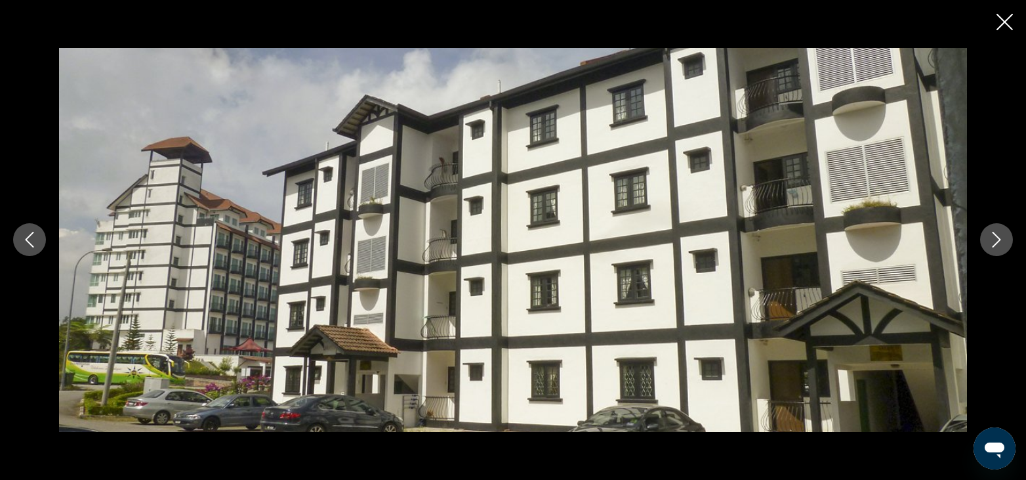
click at [989, 239] on icon "Next image" at bounding box center [997, 240] width 16 height 16
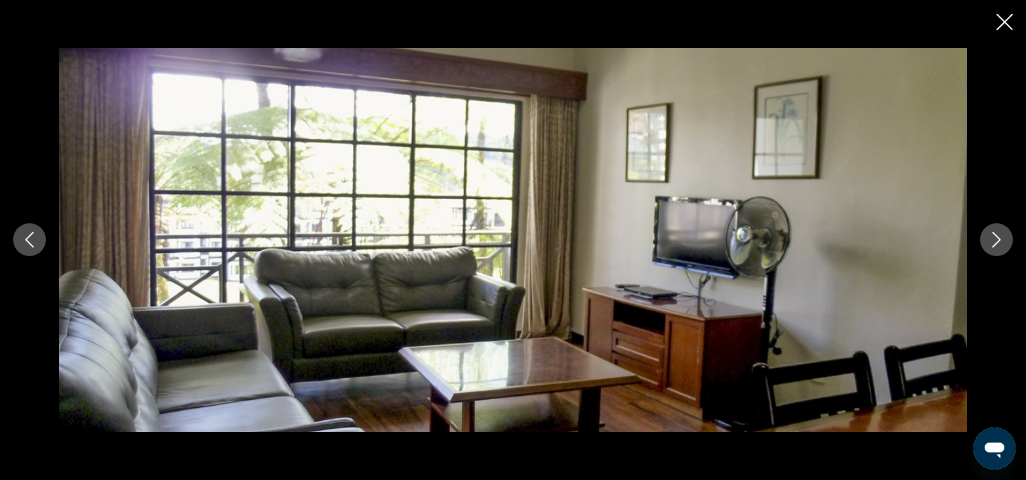
click at [989, 239] on icon "Next image" at bounding box center [997, 240] width 16 height 16
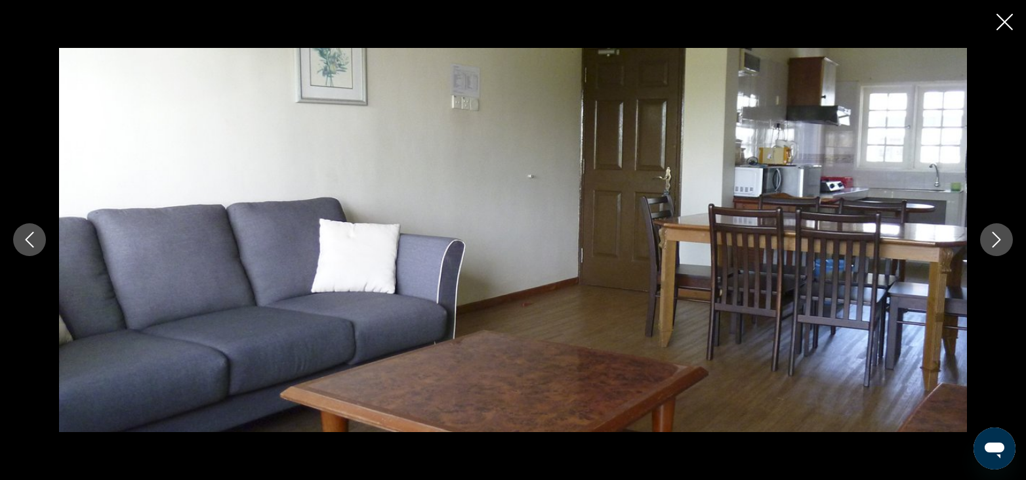
click at [1000, 22] on icon "Close slideshow" at bounding box center [1004, 22] width 16 height 16
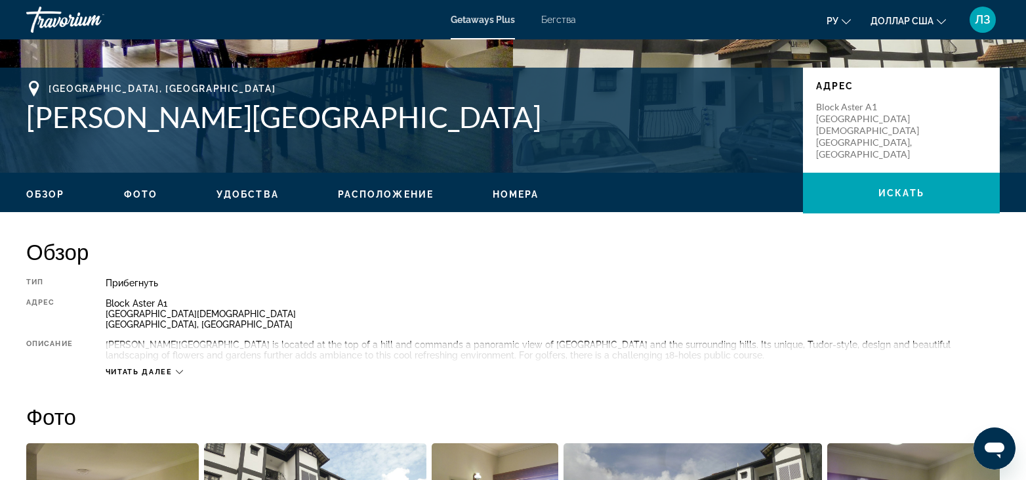
scroll to position [262, 0]
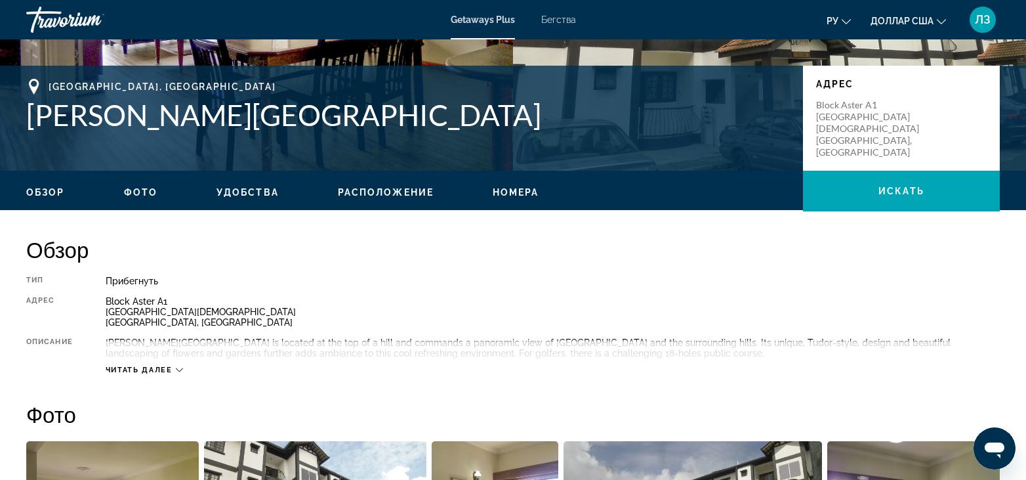
click at [520, 191] on span "Номера" at bounding box center [516, 192] width 47 height 10
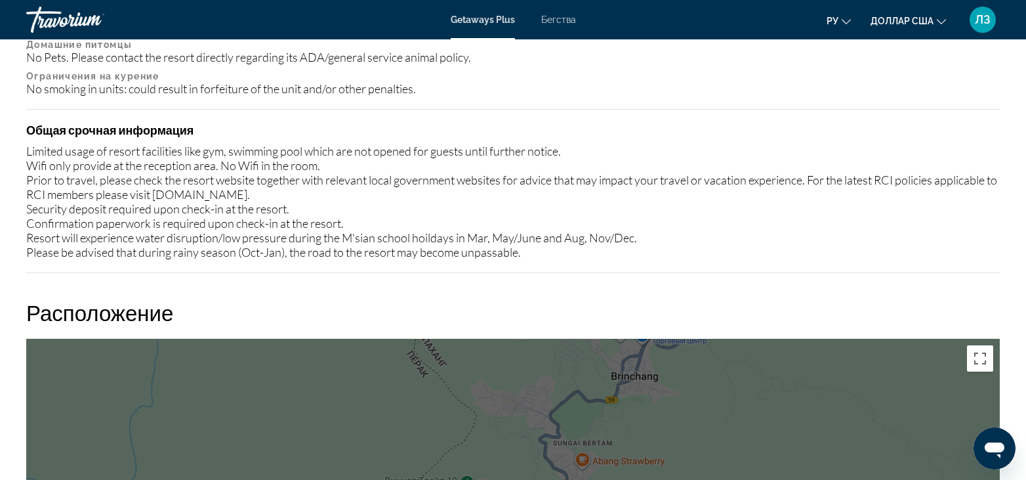
scroll to position [1385, 0]
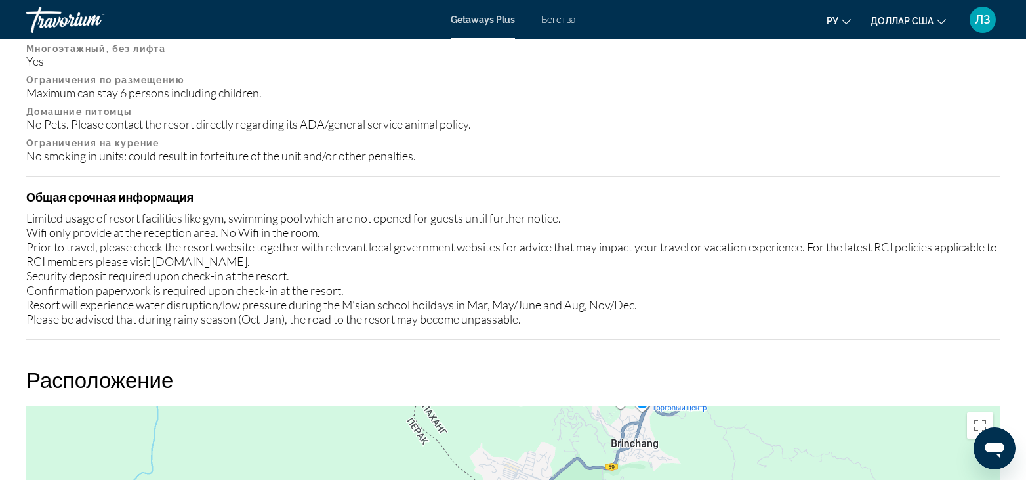
click at [945, 20] on icon "Изменить валюту" at bounding box center [941, 21] width 9 height 5
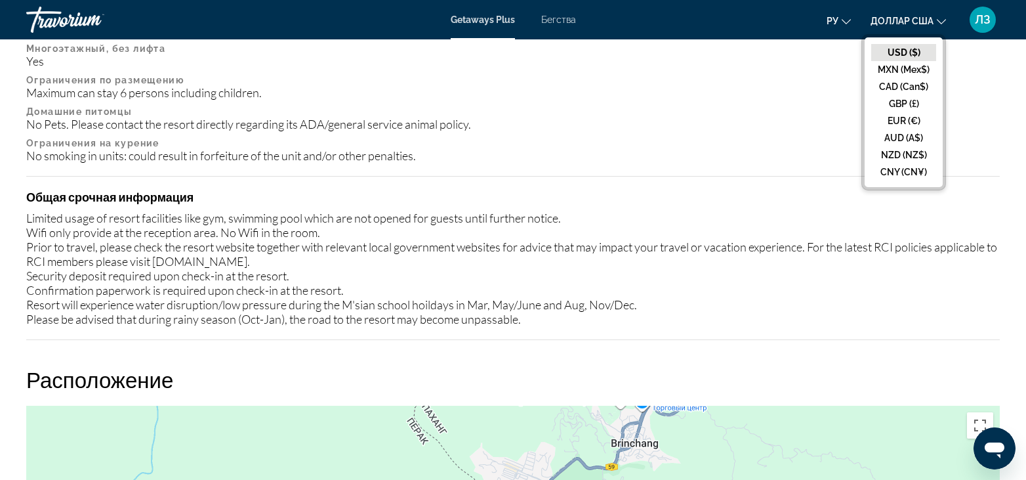
click at [844, 20] on icon "Изменить язык" at bounding box center [846, 21] width 9 height 9
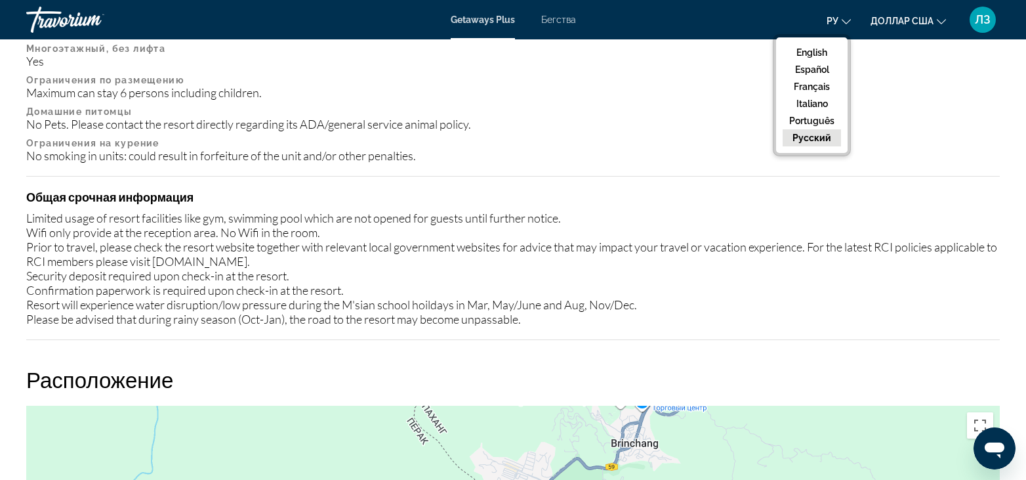
scroll to position [1057, 0]
